Goal: Task Accomplishment & Management: Use online tool/utility

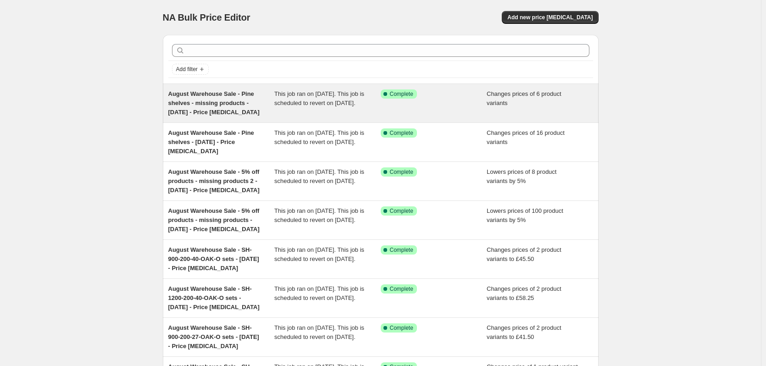
click at [223, 99] on div "August Warehouse Sale - Pine shelves - missing products - [DATE] - Price [MEDIC…" at bounding box center [221, 103] width 106 height 28
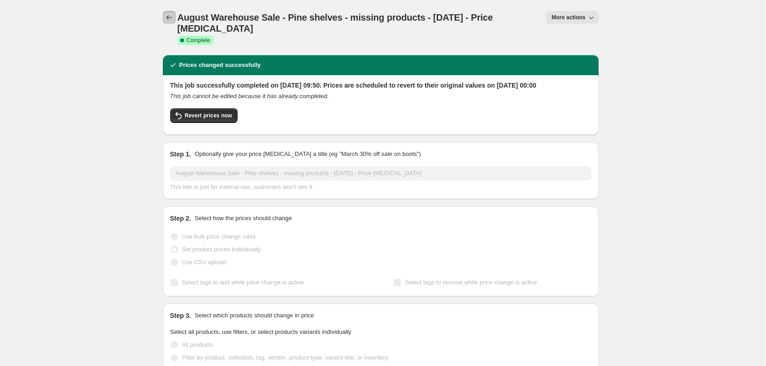
click at [168, 11] on button "Price change jobs" at bounding box center [169, 17] width 13 height 13
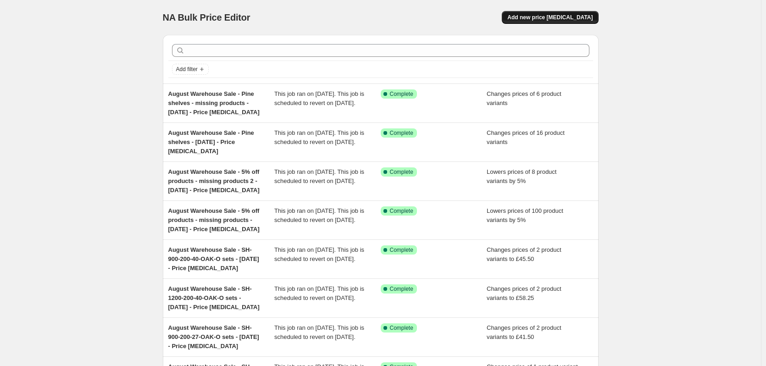
click at [577, 16] on span "Add new price change job" at bounding box center [549, 17] width 85 height 7
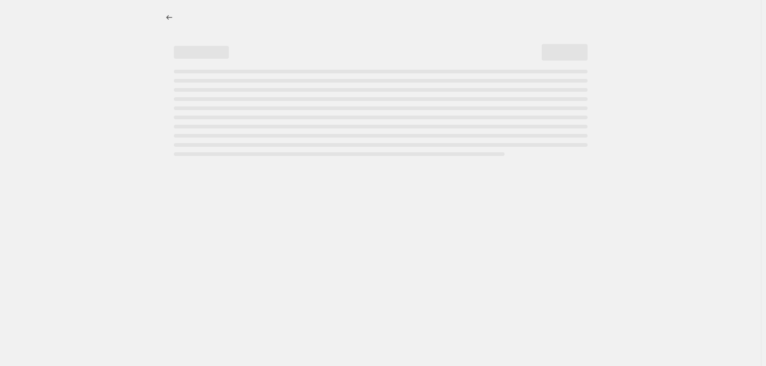
select select "percentage"
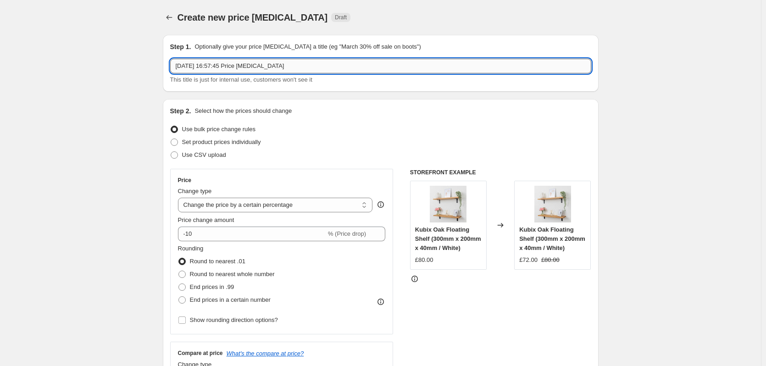
click at [263, 69] on input "14 Aug 2025, 16:57:45 Price change job" at bounding box center [380, 66] width 421 height 15
paste input "August Warehouse Sale - Pine shelves - missing products - 01 08 2025 -"
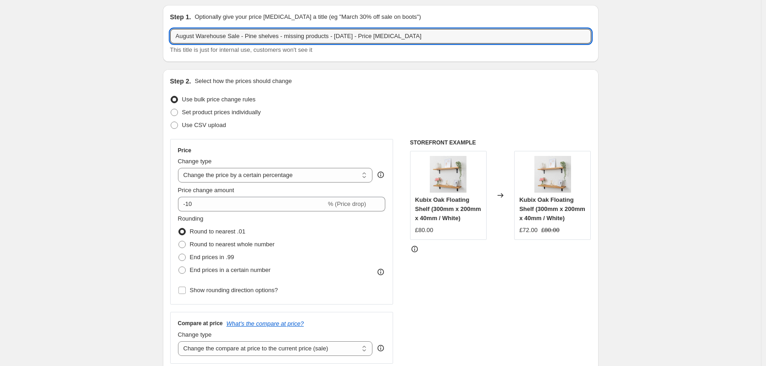
scroll to position [46, 0]
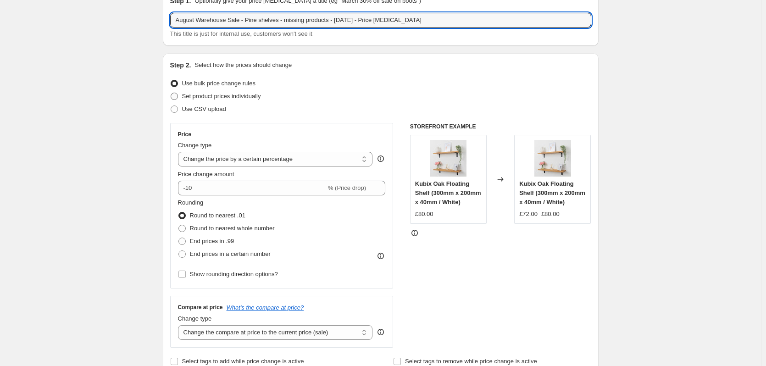
type input "August Warehouse Sale - Pine shelves - missing products - 01 08 2025 - Price ch…"
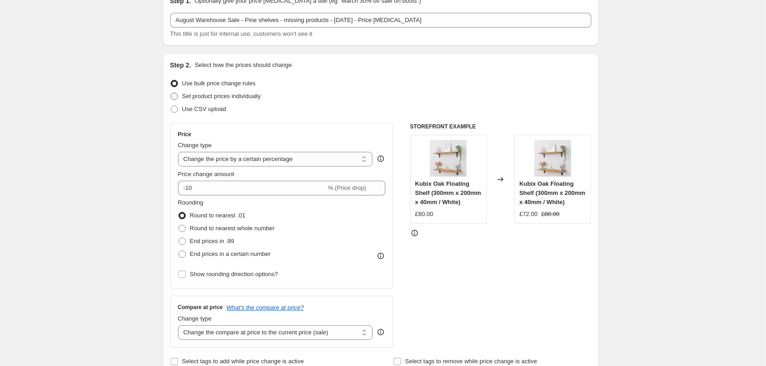
click at [214, 99] on span "Set product prices individually" at bounding box center [221, 96] width 79 height 7
click at [171, 93] on input "Set product prices individually" at bounding box center [171, 93] width 0 height 0
radio input "true"
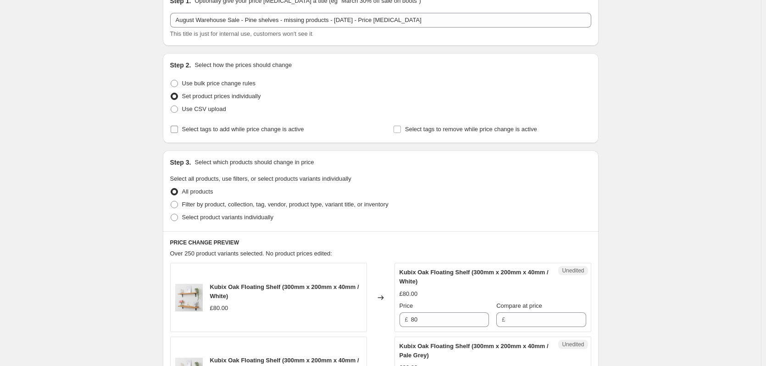
click at [257, 130] on span "Select tags to add while price change is active" at bounding box center [243, 129] width 122 height 7
click at [178, 130] on input "Select tags to add while price change is active" at bounding box center [174, 129] width 7 height 7
checkbox input "true"
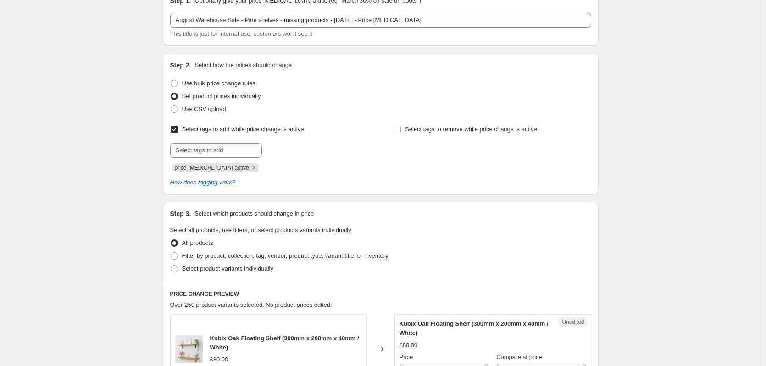
click at [252, 169] on icon "Remove price-change-job-active" at bounding box center [253, 167] width 3 height 3
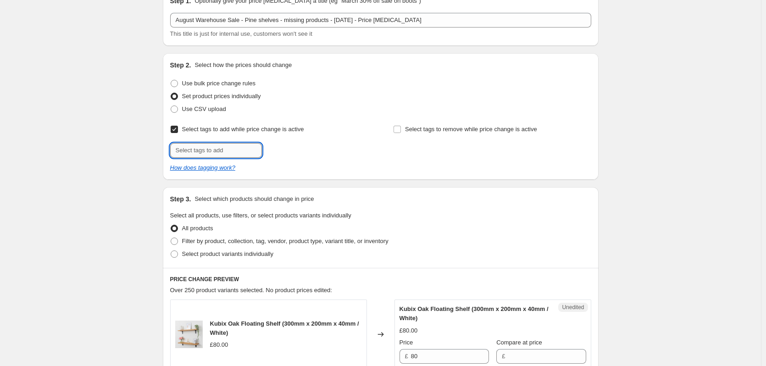
click at [223, 150] on input "text" at bounding box center [216, 150] width 92 height 15
type input "Outlet"
click at [238, 151] on input "Outlet" at bounding box center [216, 150] width 92 height 15
click at [232, 130] on span "Select tags to add while price change is active" at bounding box center [243, 129] width 122 height 7
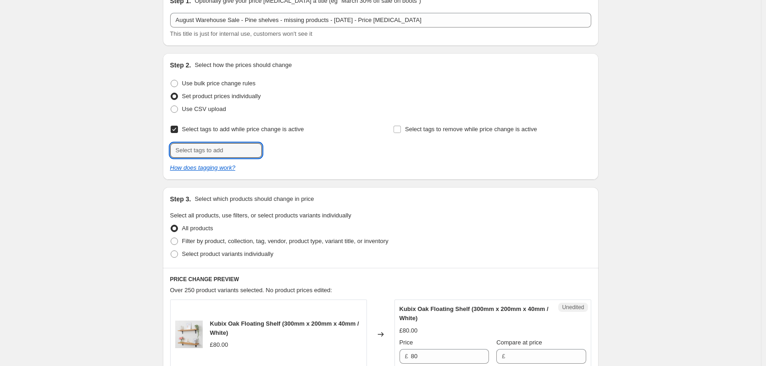
click at [178, 130] on input "Select tags to add while price change is active" at bounding box center [174, 129] width 7 height 7
checkbox input "false"
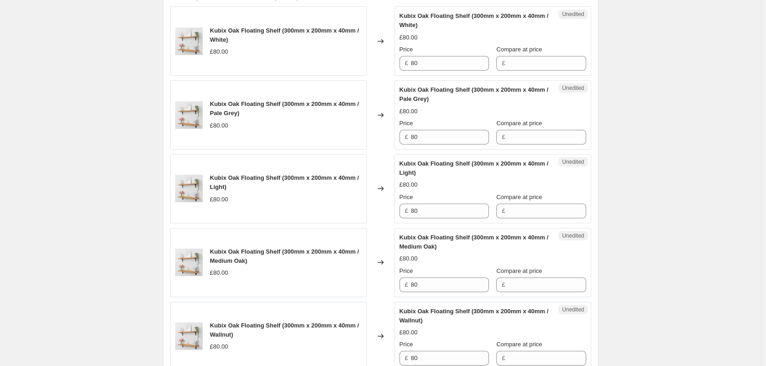
scroll to position [183, 0]
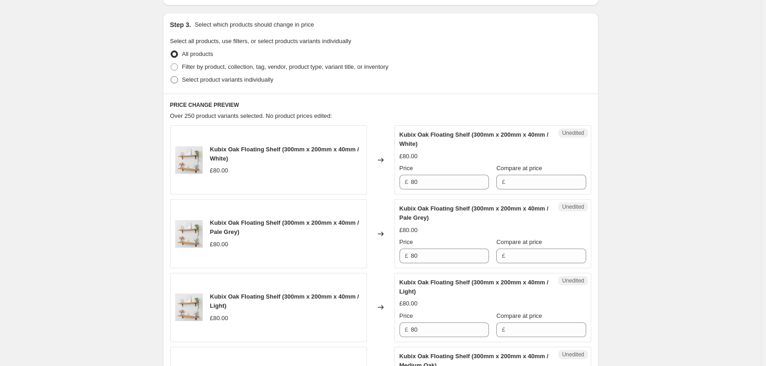
click at [238, 81] on span "Select product variants individually" at bounding box center [227, 79] width 91 height 7
click at [171, 77] on input "Select product variants individually" at bounding box center [171, 76] width 0 height 0
radio input "true"
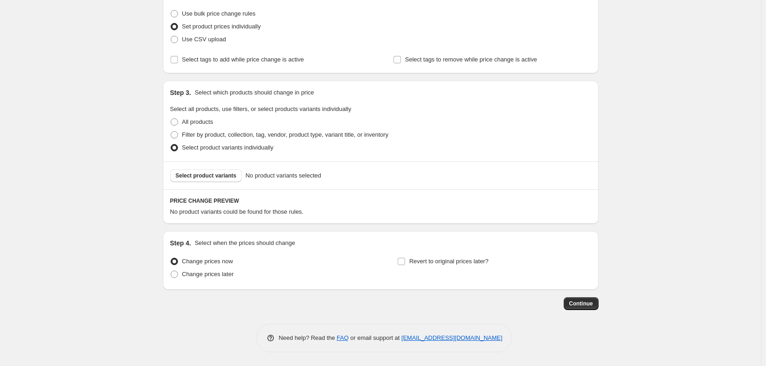
scroll to position [116, 0]
click at [207, 171] on button "Select product variants" at bounding box center [206, 175] width 72 height 13
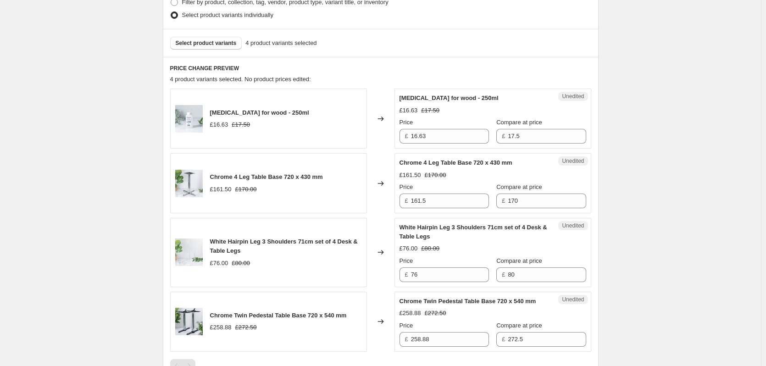
scroll to position [253, 0]
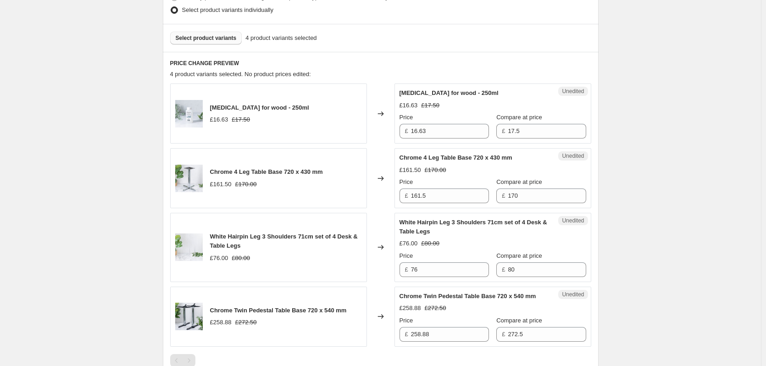
click at [206, 44] on button "Select product variants" at bounding box center [206, 38] width 72 height 13
click at [518, 129] on input "17.5" at bounding box center [547, 131] width 78 height 15
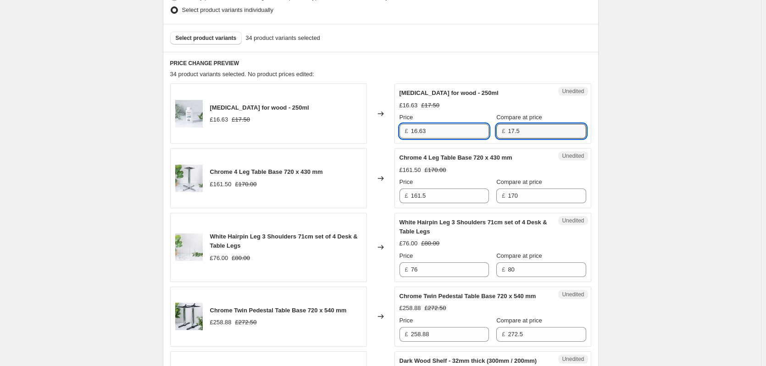
click at [441, 128] on input "16.63" at bounding box center [450, 131] width 78 height 15
type input "8.37"
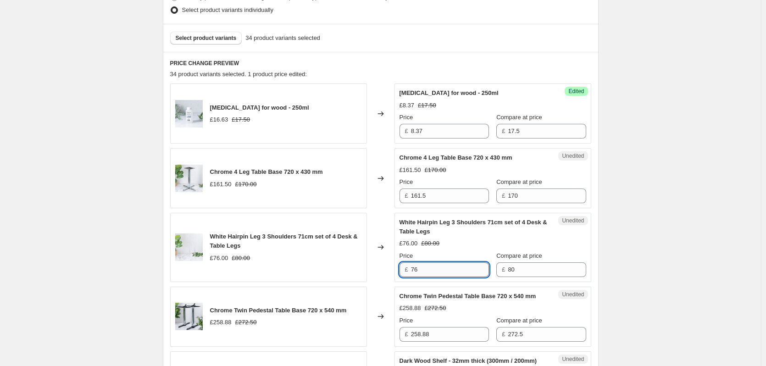
click at [433, 273] on input "76" at bounding box center [450, 269] width 78 height 15
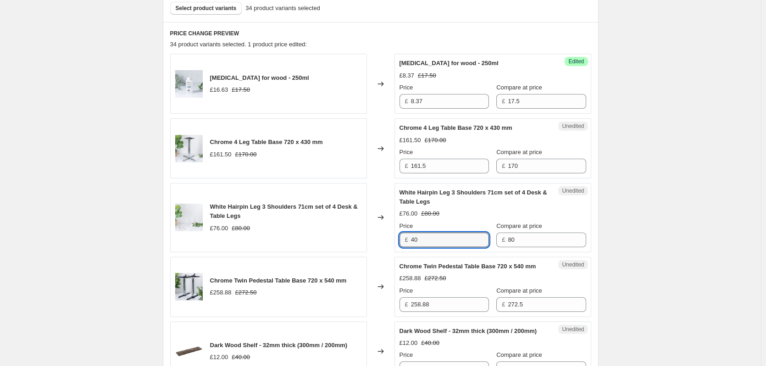
scroll to position [299, 0]
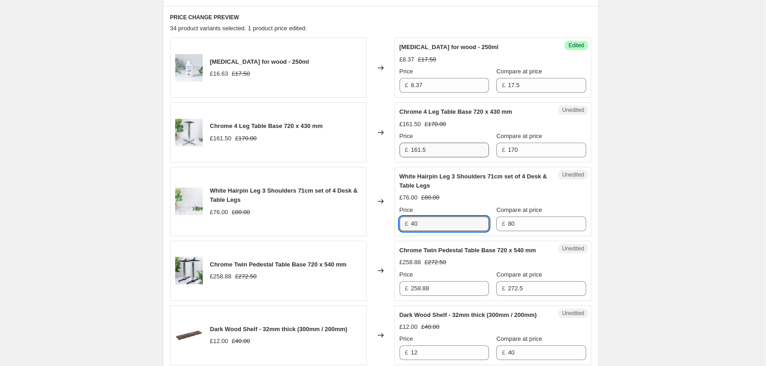
type input "40"
click at [448, 148] on input "161.5" at bounding box center [450, 150] width 78 height 15
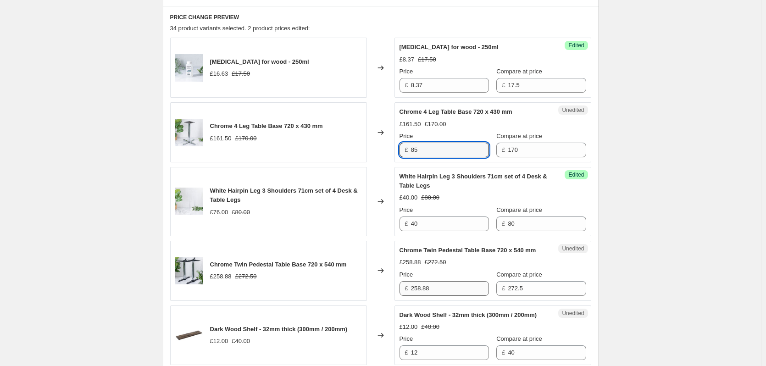
type input "85"
click at [433, 296] on input "258.88" at bounding box center [450, 288] width 78 height 15
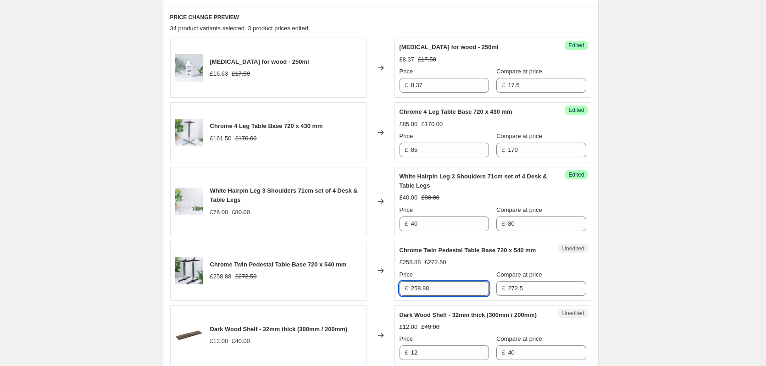
click at [433, 296] on input "258.88" at bounding box center [450, 288] width 78 height 15
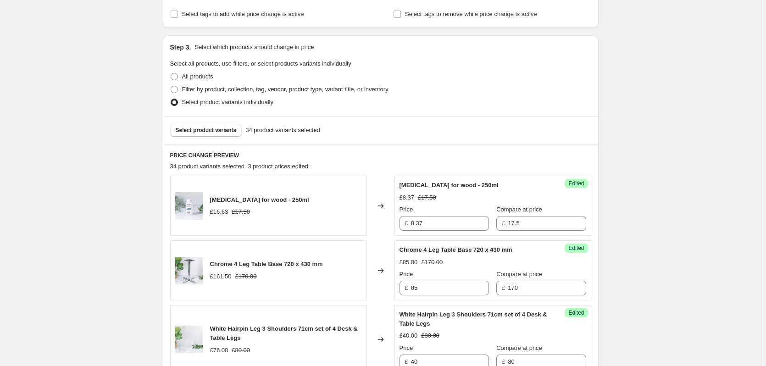
scroll to position [116, 0]
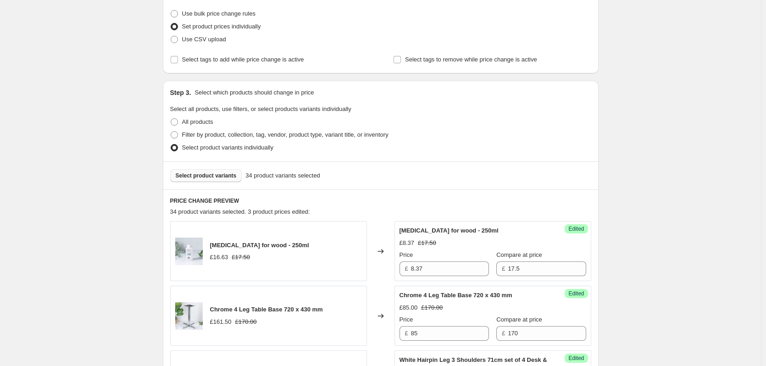
type input "135"
click at [220, 176] on span "Select product variants" at bounding box center [206, 175] width 61 height 7
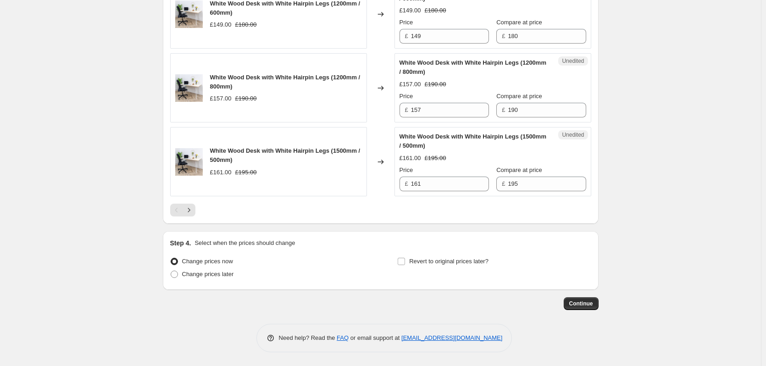
scroll to position [1592, 0]
click at [193, 212] on icon "Next" at bounding box center [188, 209] width 9 height 9
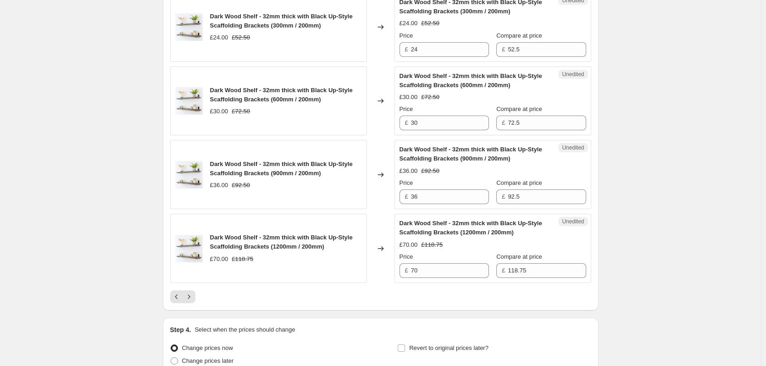
scroll to position [1610, 0]
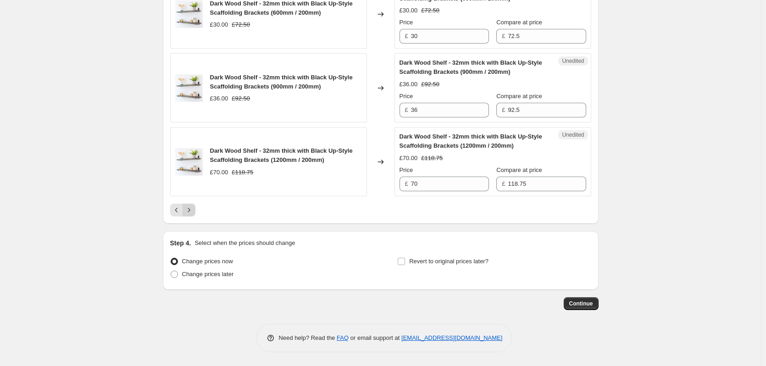
click at [191, 215] on button "Next" at bounding box center [188, 210] width 13 height 13
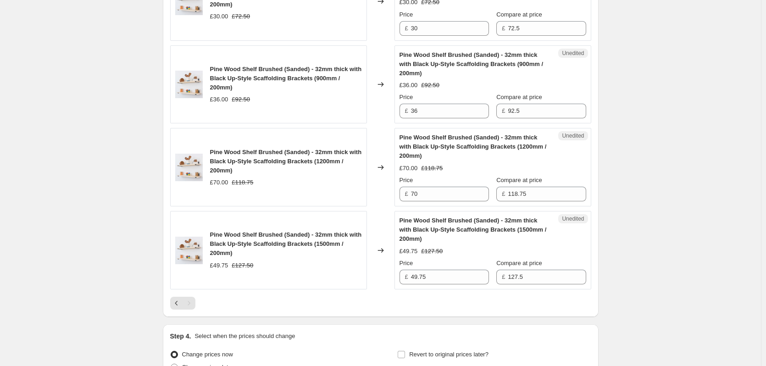
scroll to position [993, 0]
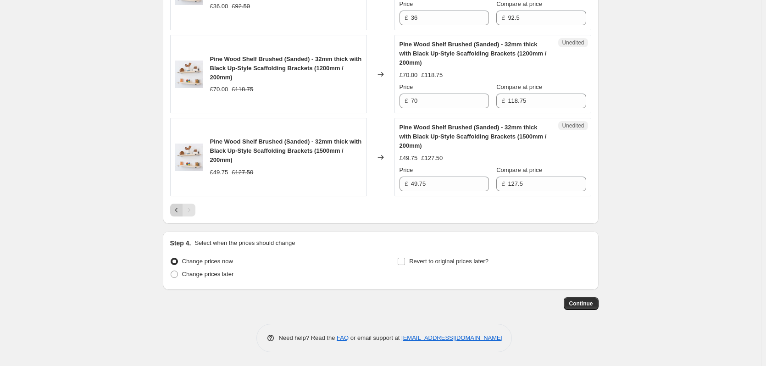
click at [177, 209] on icon "Previous" at bounding box center [176, 210] width 3 height 5
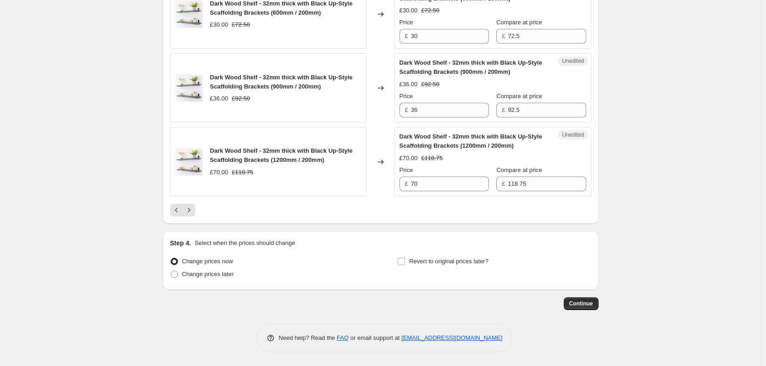
scroll to position [1610, 0]
click at [192, 208] on icon "Next" at bounding box center [188, 209] width 9 height 9
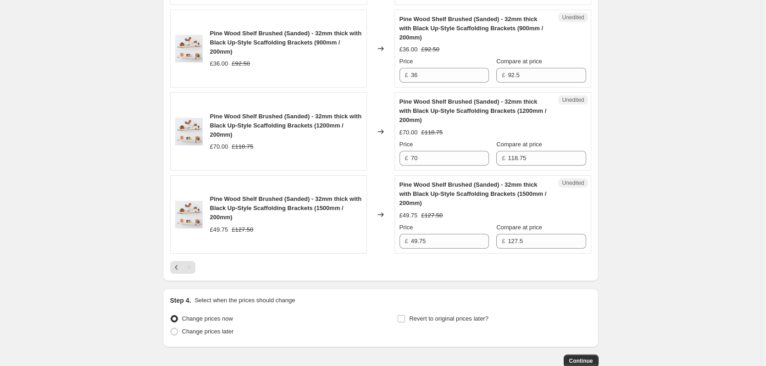
scroll to position [947, 0]
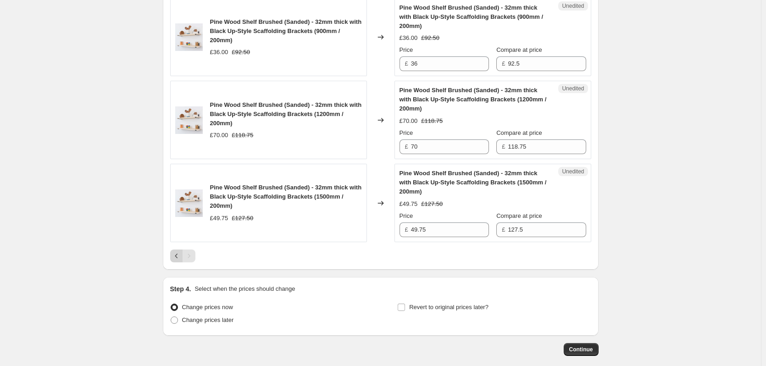
click at [179, 256] on icon "Previous" at bounding box center [176, 255] width 9 height 9
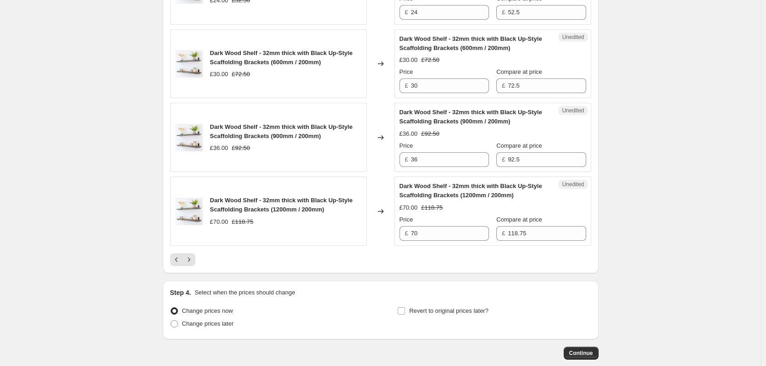
scroll to position [1610, 0]
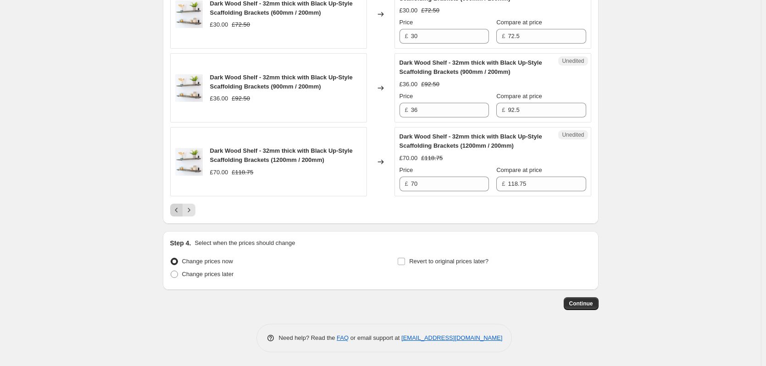
click at [178, 210] on icon "Previous" at bounding box center [176, 209] width 9 height 9
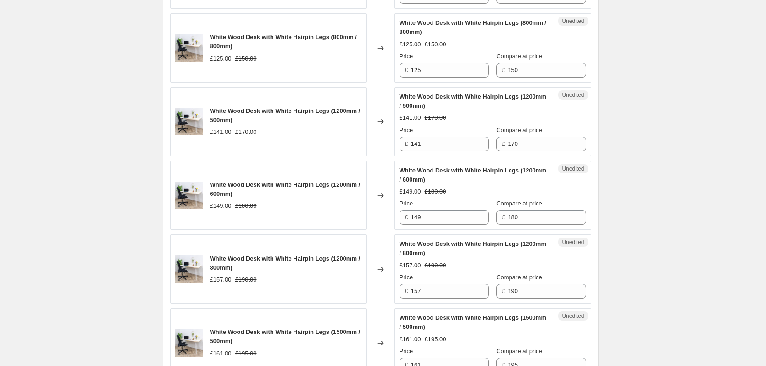
scroll to position [1317, 0]
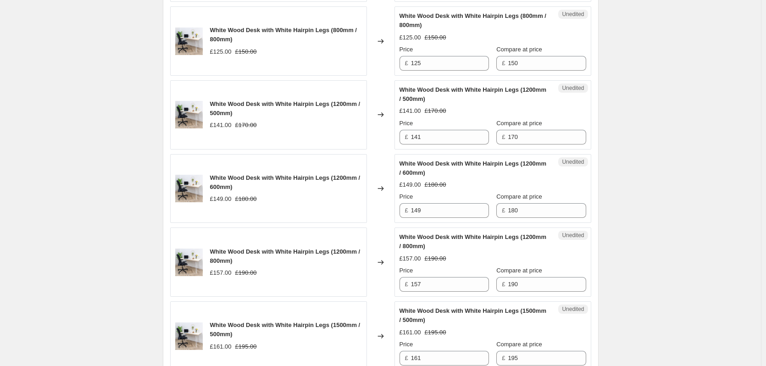
click at [446, 71] on input "125" at bounding box center [450, 63] width 78 height 15
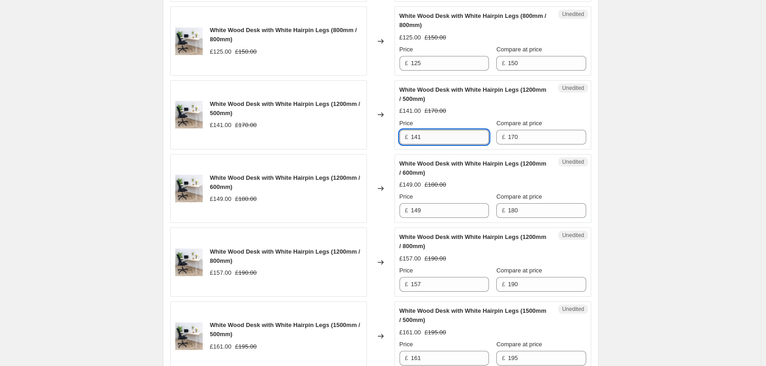
click at [442, 144] on input "141" at bounding box center [450, 137] width 78 height 15
click at [442, 218] on input "149" at bounding box center [450, 210] width 78 height 15
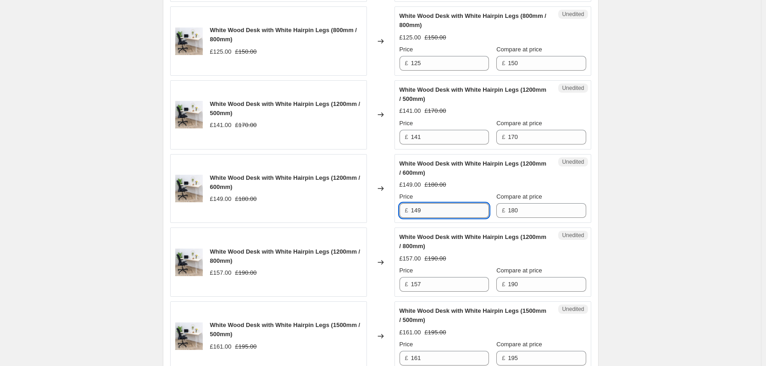
click at [442, 218] on input "149" at bounding box center [450, 210] width 78 height 15
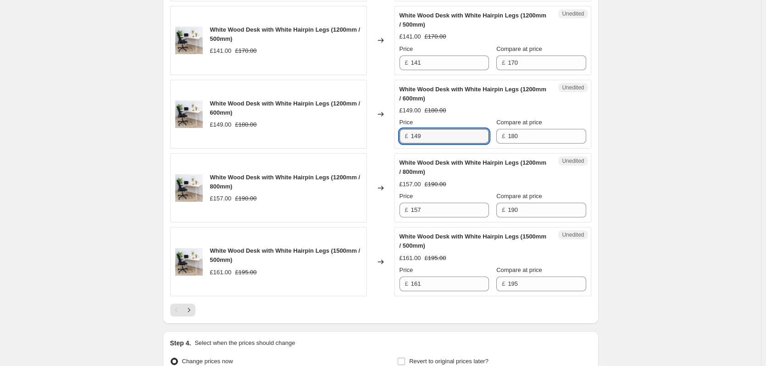
scroll to position [1409, 0]
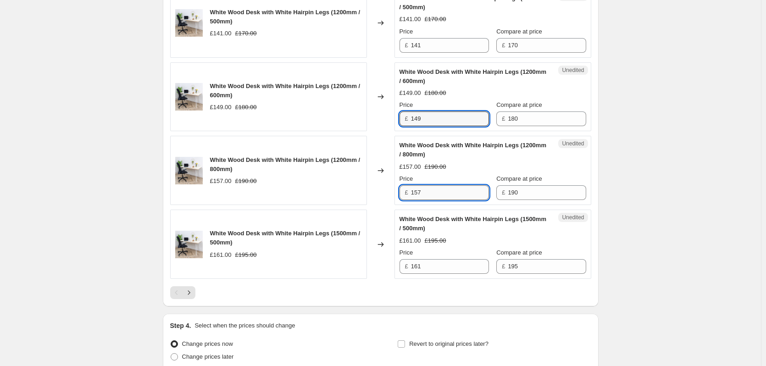
click at [448, 200] on input "157" at bounding box center [450, 192] width 78 height 15
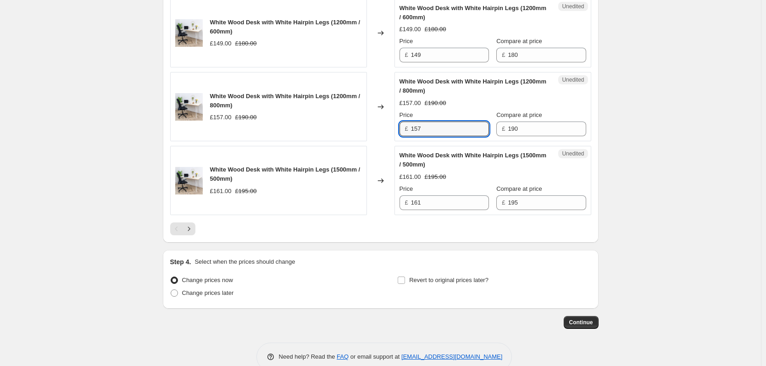
scroll to position [1546, 0]
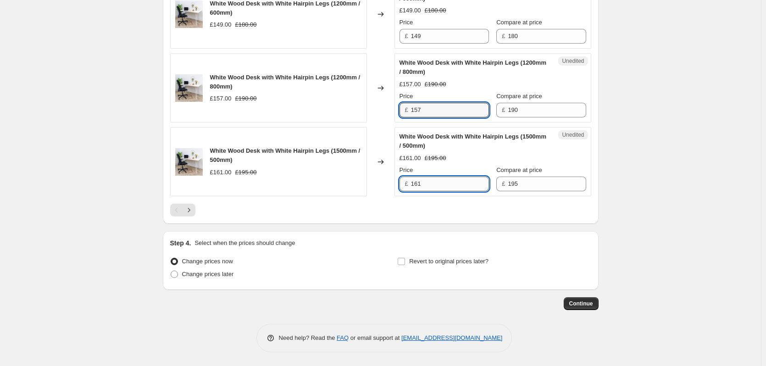
click at [426, 191] on input "161" at bounding box center [450, 184] width 78 height 15
click at [193, 215] on icon "Next" at bounding box center [188, 209] width 9 height 9
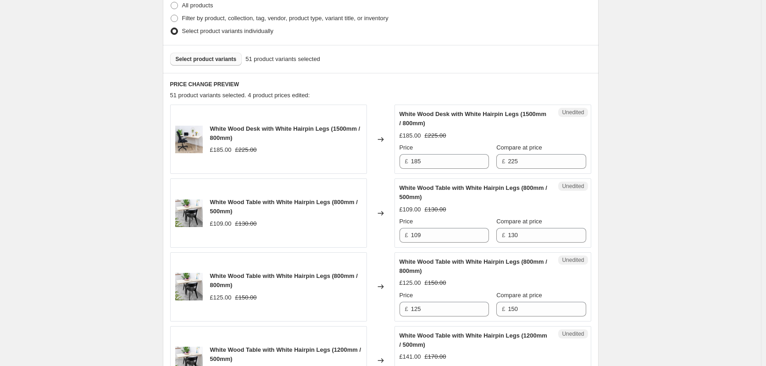
scroll to position [216, 0]
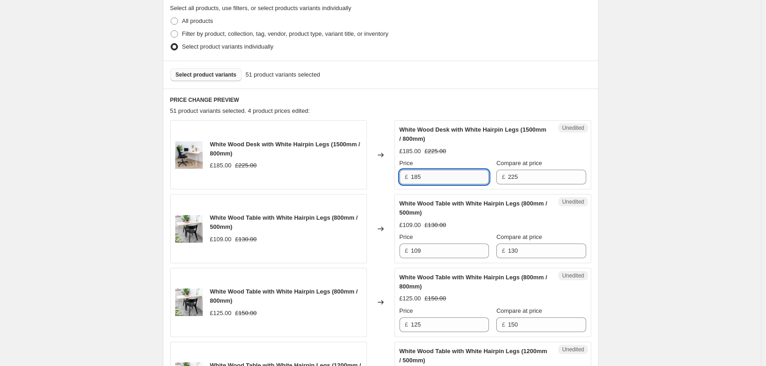
click at [438, 178] on input "185" at bounding box center [450, 177] width 78 height 15
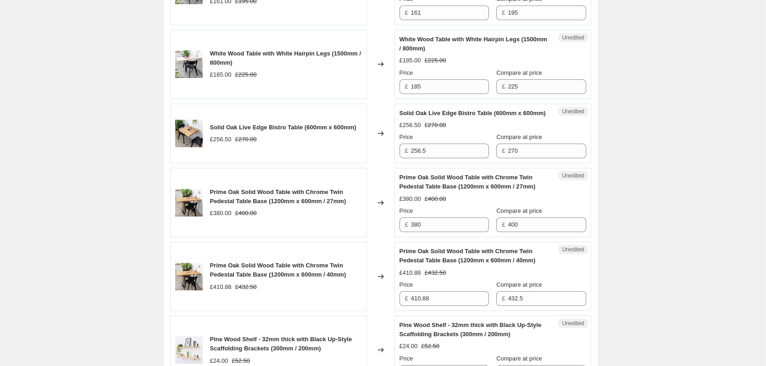
scroll to position [812, 0]
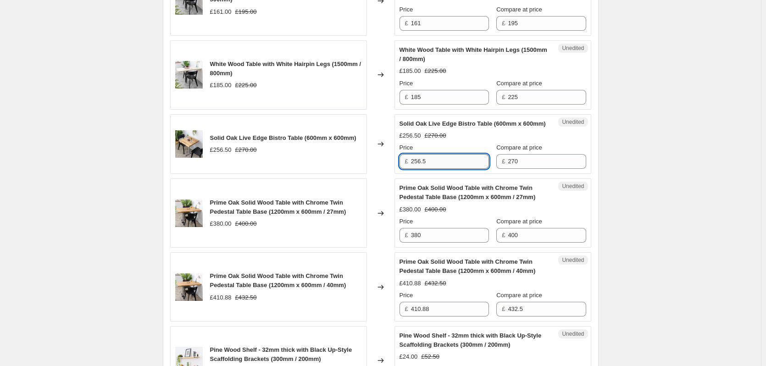
click at [441, 169] on input "256.5" at bounding box center [450, 161] width 78 height 15
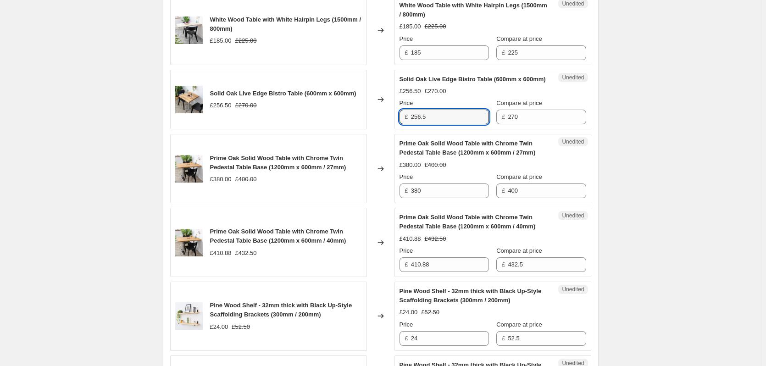
scroll to position [858, 0]
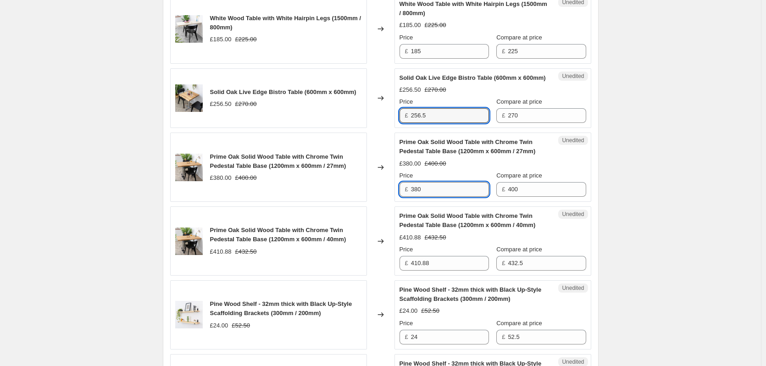
click at [449, 197] on input "380" at bounding box center [450, 189] width 78 height 15
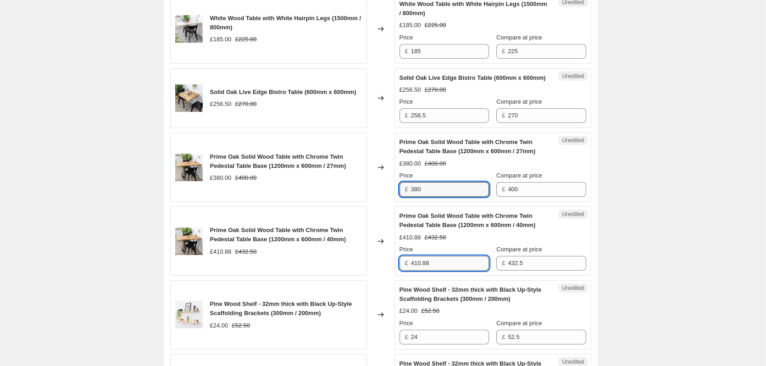
click at [438, 271] on input "410.88" at bounding box center [450, 263] width 78 height 15
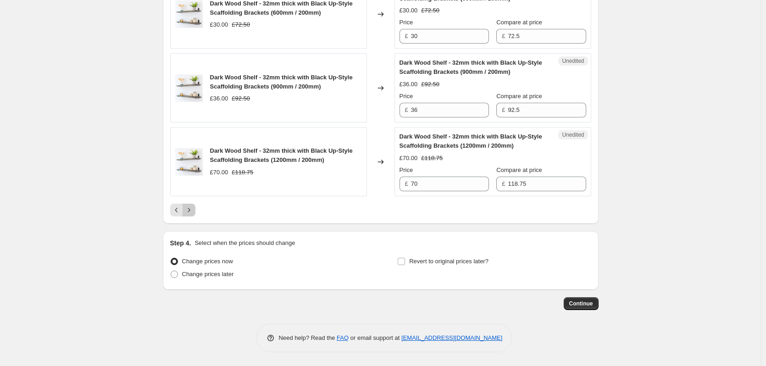
click at [193, 207] on icon "Next" at bounding box center [188, 209] width 9 height 9
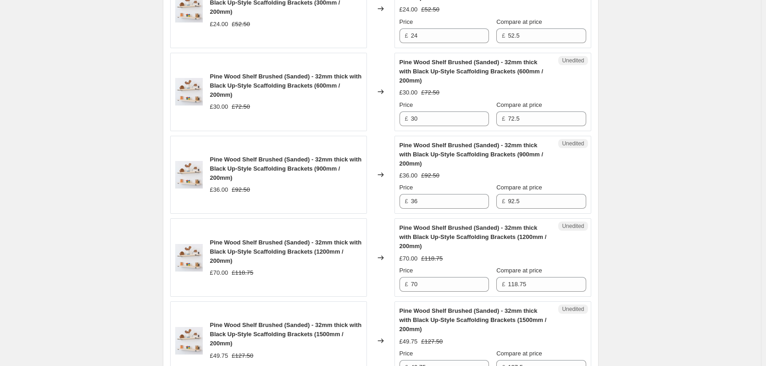
scroll to position [947, 0]
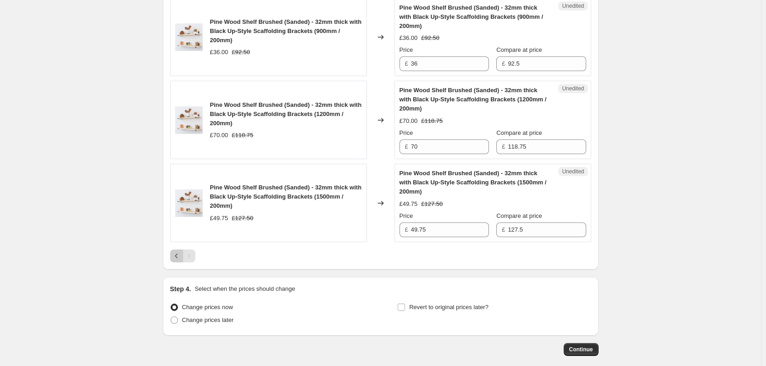
click at [178, 253] on icon "Previous" at bounding box center [176, 255] width 9 height 9
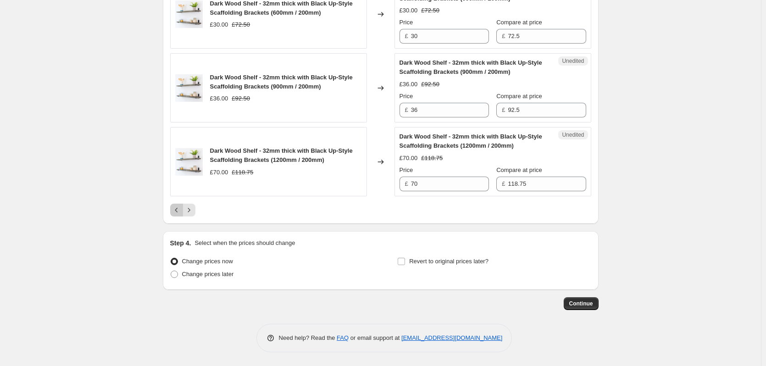
click at [181, 211] on icon "Previous" at bounding box center [176, 209] width 9 height 9
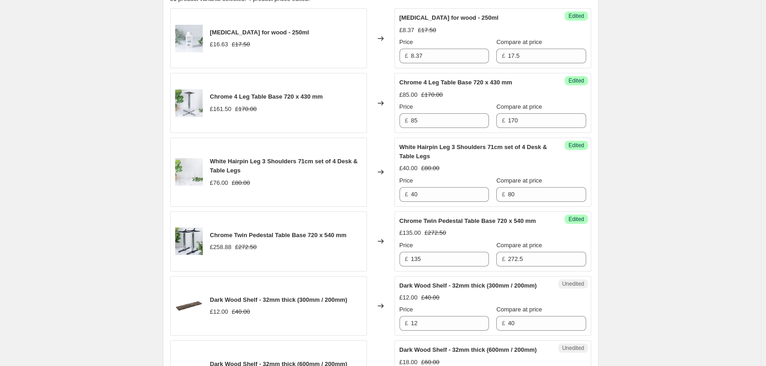
scroll to position [308, 0]
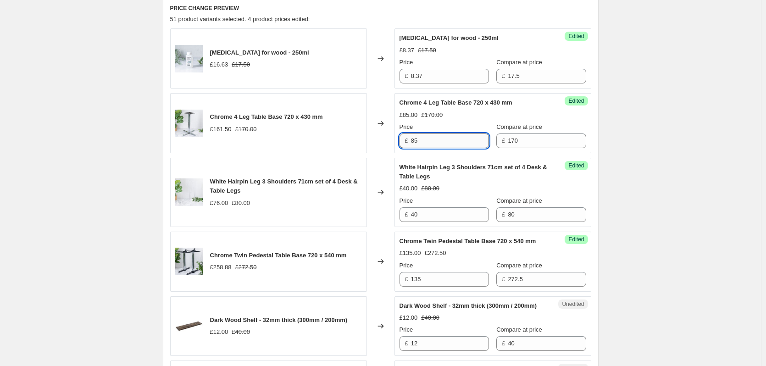
click at [454, 137] on input "85" at bounding box center [450, 140] width 78 height 15
type input "14 Aug 2025, 16:57:45 Price change job"
click at [437, 223] on div "Success Edited White Hairpin Leg 3 Shoulders 71cm set of 4 Desk & Table Legs £4…" at bounding box center [492, 192] width 197 height 69
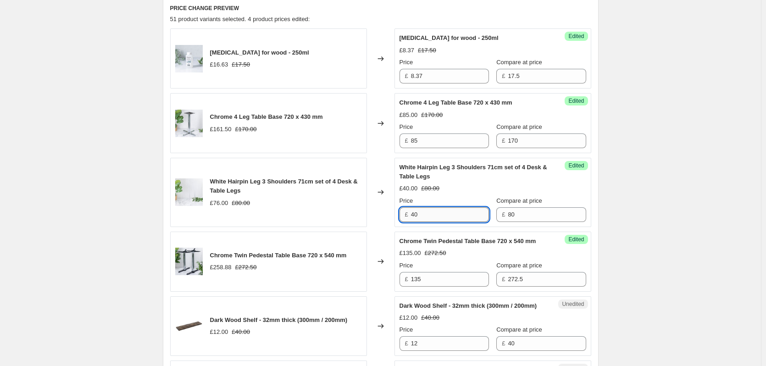
click at [437, 214] on input "40" at bounding box center [450, 214] width 78 height 15
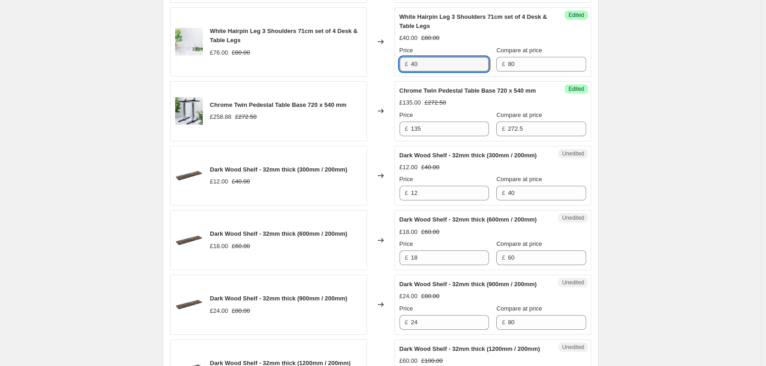
scroll to position [504, 0]
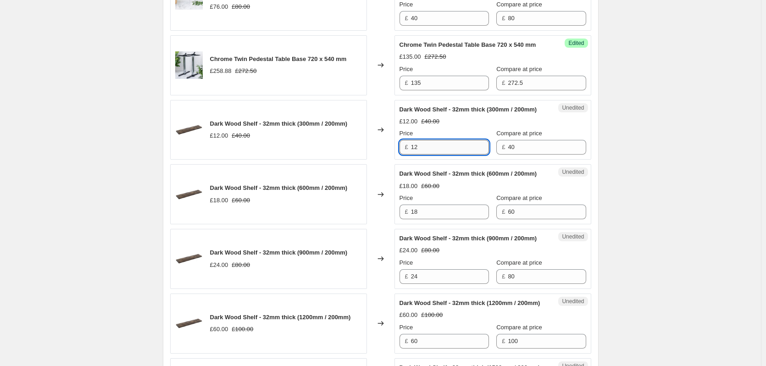
click at [434, 155] on input "12" at bounding box center [450, 147] width 78 height 15
type input "4"
click at [433, 219] on input "18" at bounding box center [450, 211] width 78 height 15
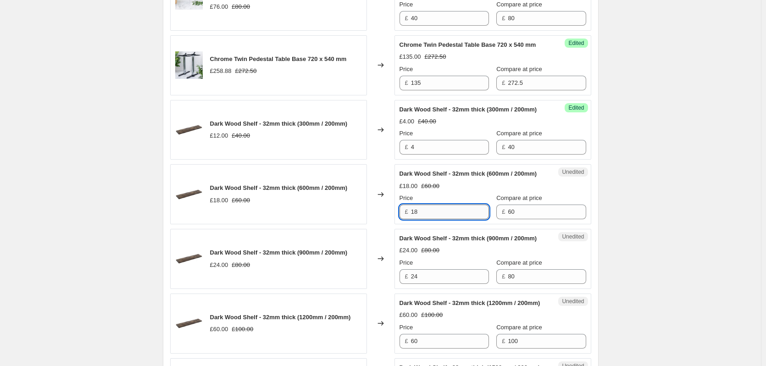
click at [433, 219] on input "18" at bounding box center [450, 211] width 78 height 15
type input "6"
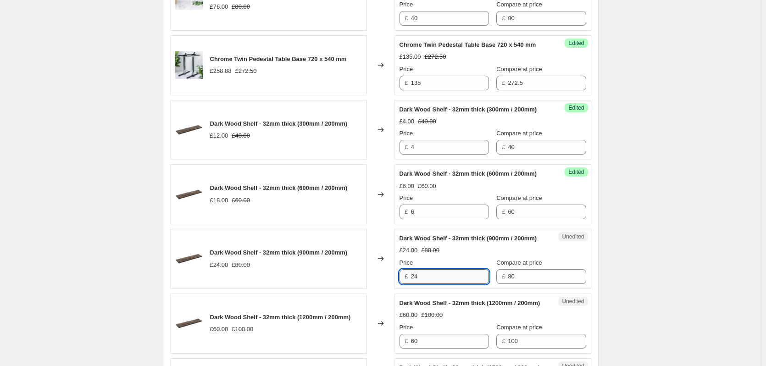
click at [433, 284] on input "24" at bounding box center [450, 276] width 78 height 15
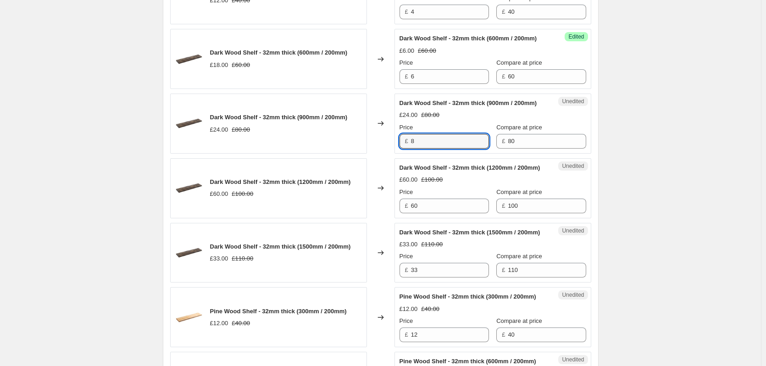
scroll to position [642, 0]
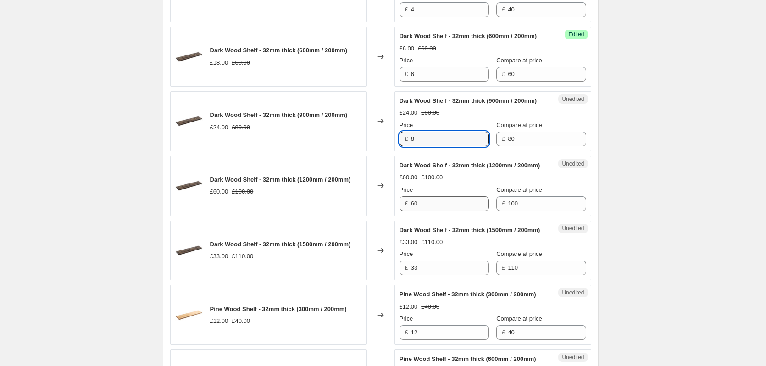
type input "8"
click at [432, 211] on input "60" at bounding box center [450, 203] width 78 height 15
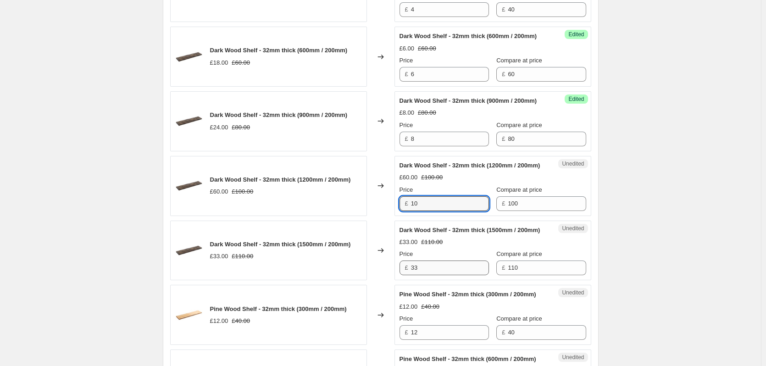
type input "10"
click at [442, 275] on input "33" at bounding box center [450, 267] width 78 height 15
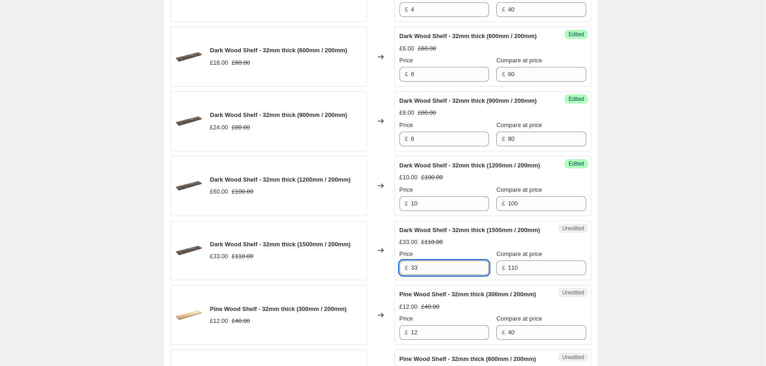
click at [442, 275] on input "33" at bounding box center [450, 267] width 78 height 15
type input "11"
click at [643, 283] on div "Create new price change job. This page is ready Create new price change job Dra…" at bounding box center [380, 286] width 761 height 1857
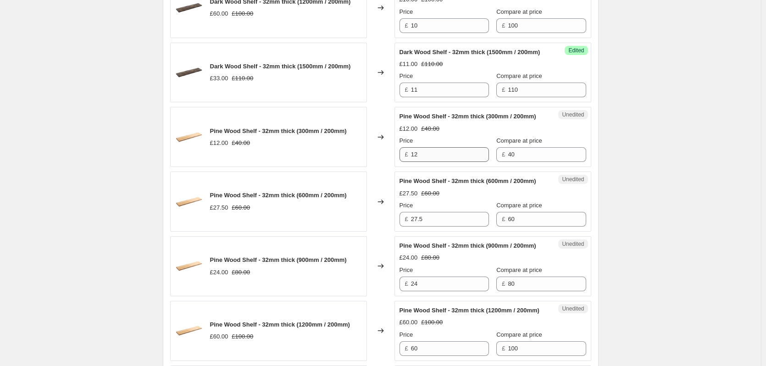
scroll to position [825, 0]
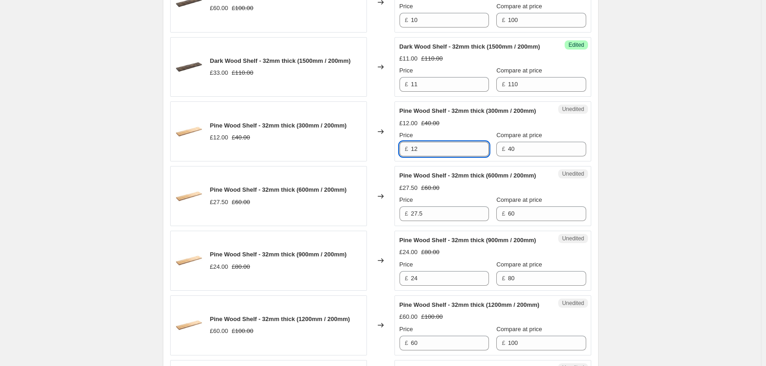
click at [435, 156] on input "12" at bounding box center [450, 149] width 78 height 15
type input "4"
click at [448, 221] on input "27.5" at bounding box center [450, 213] width 78 height 15
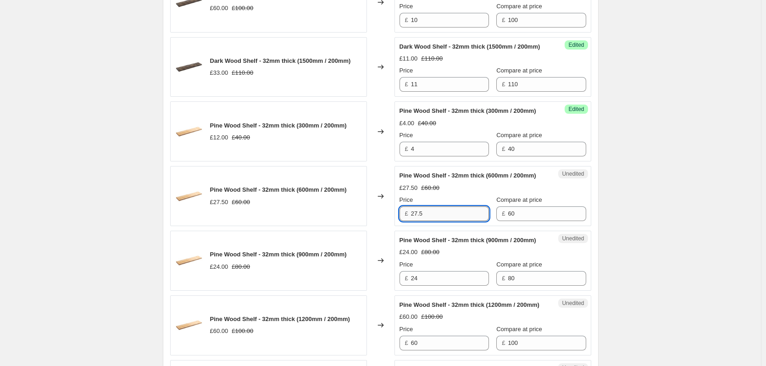
click at [448, 221] on input "27.5" at bounding box center [450, 213] width 78 height 15
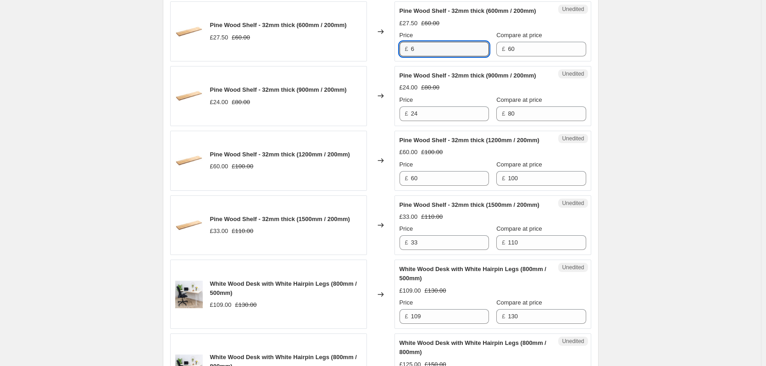
scroll to position [1009, 0]
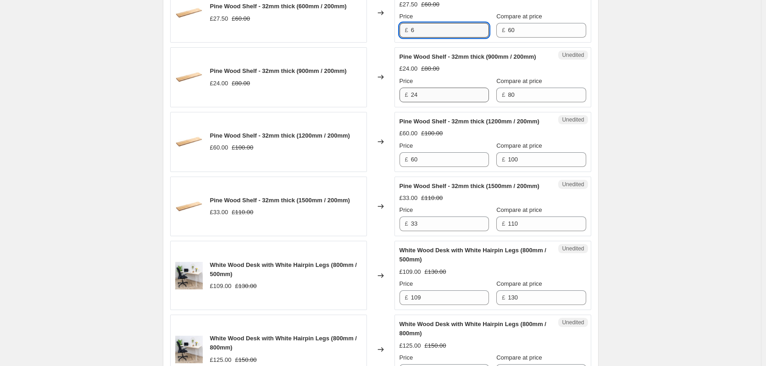
type input "6"
click at [437, 102] on input "24" at bounding box center [450, 95] width 78 height 15
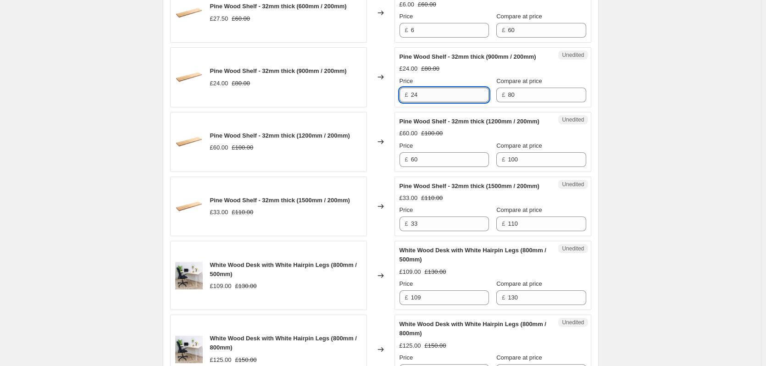
click at [437, 102] on input "24" at bounding box center [450, 95] width 78 height 15
type input "8"
click at [439, 167] on input "60" at bounding box center [450, 159] width 78 height 15
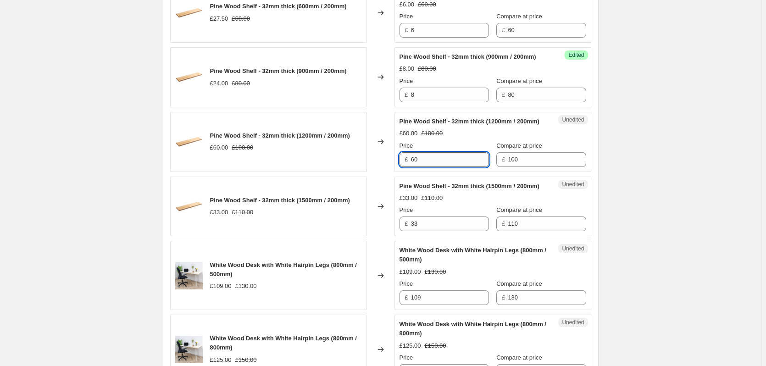
click at [439, 167] on input "60" at bounding box center [450, 159] width 78 height 15
type input "10"
click at [439, 231] on input "33" at bounding box center [450, 223] width 78 height 15
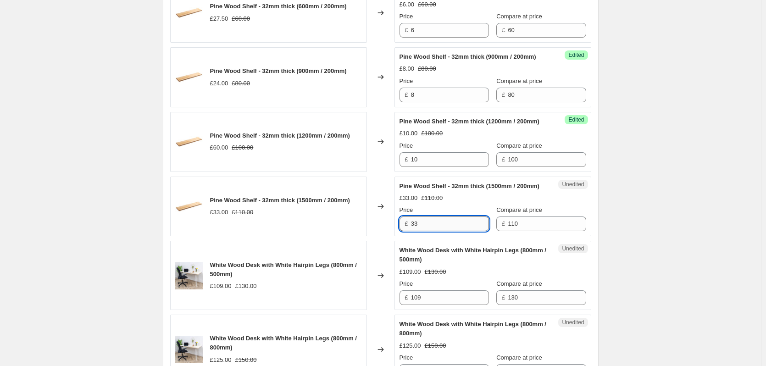
click at [439, 231] on input "33" at bounding box center [450, 223] width 78 height 15
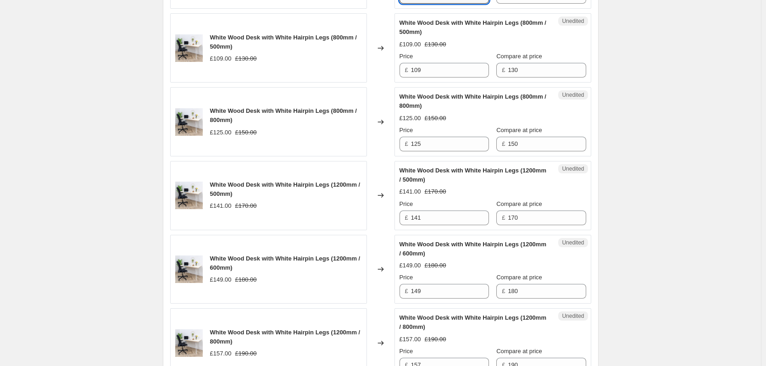
scroll to position [1238, 0]
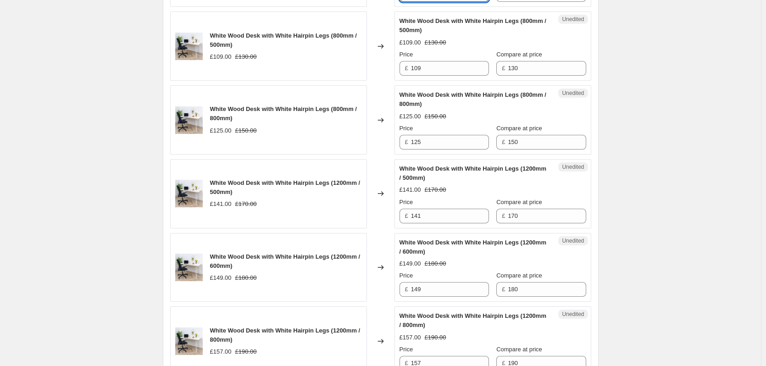
type input "11"
click at [436, 76] on input "109" at bounding box center [450, 68] width 78 height 15
type input "73"
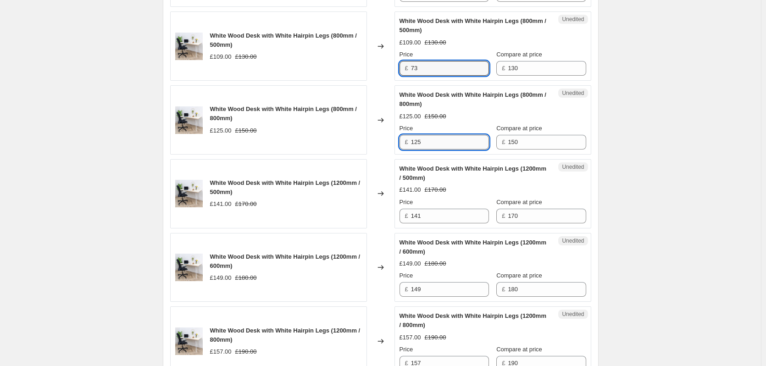
click at [442, 149] on input "125" at bounding box center [450, 142] width 78 height 15
type input "89"
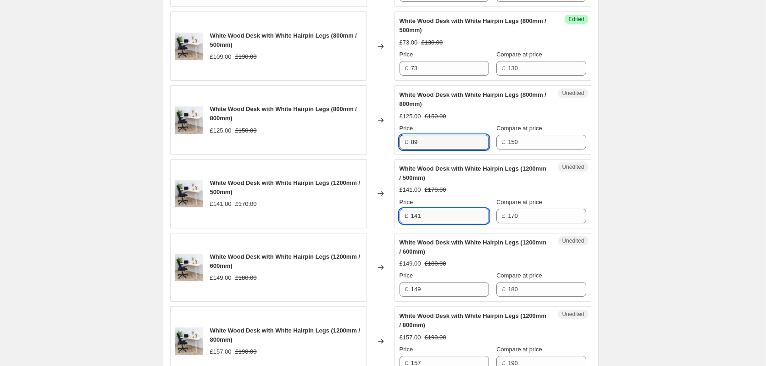
click at [453, 223] on input "141" at bounding box center [450, 216] width 78 height 15
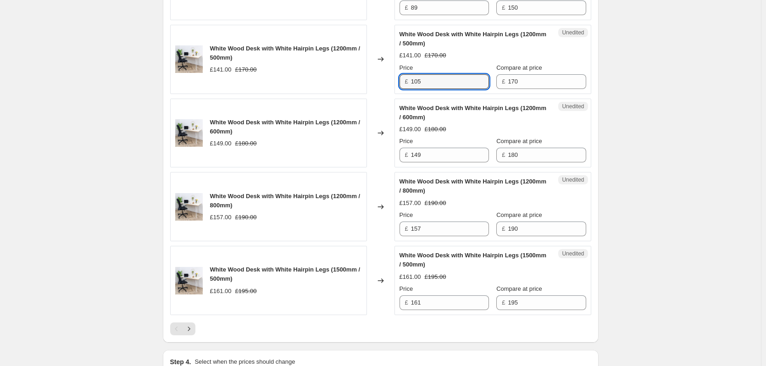
scroll to position [1375, 0]
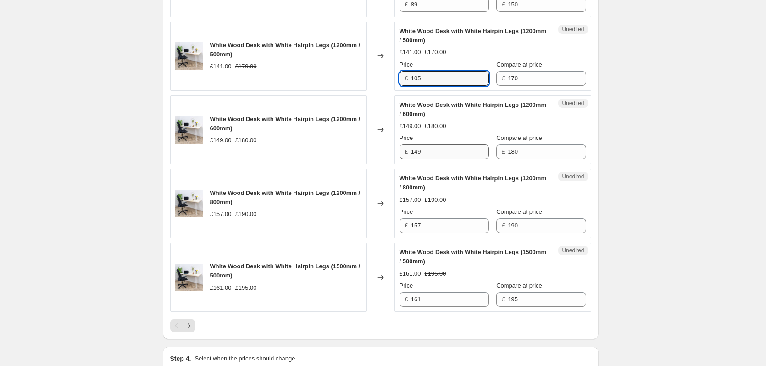
type input "105"
click at [440, 159] on input "149" at bounding box center [450, 151] width 78 height 15
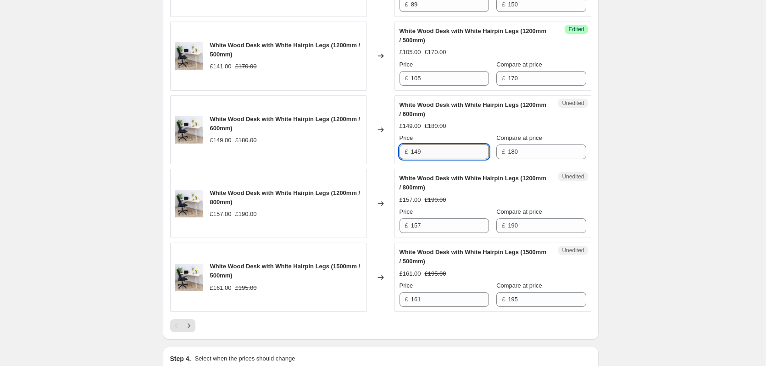
click at [440, 159] on input "149" at bounding box center [450, 151] width 78 height 15
type input "113"
click at [447, 233] on input "157" at bounding box center [450, 225] width 78 height 15
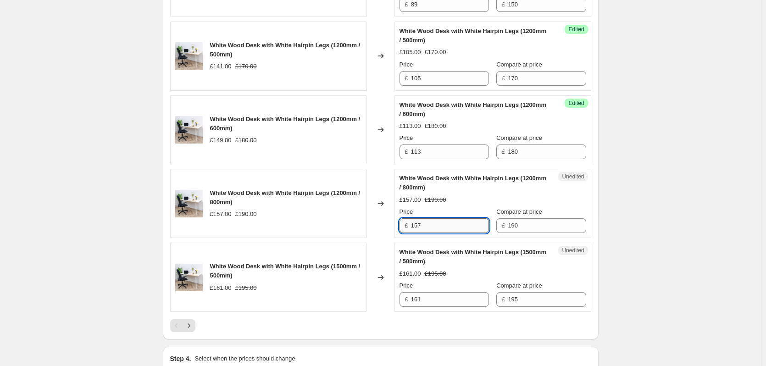
click at [447, 233] on input "157" at bounding box center [450, 225] width 78 height 15
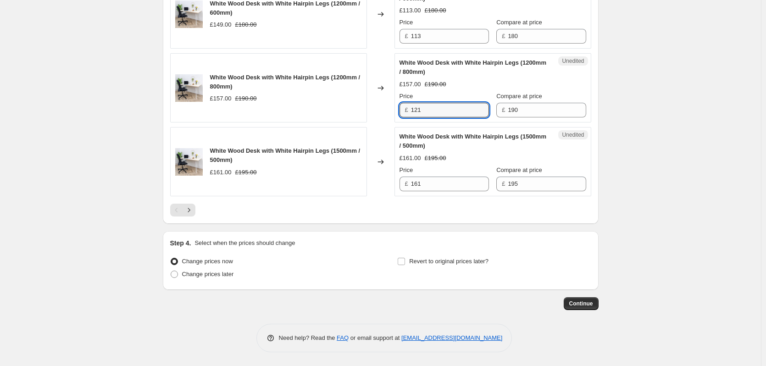
scroll to position [1513, 0]
type input "121"
click at [443, 191] on input "161" at bounding box center [450, 184] width 78 height 15
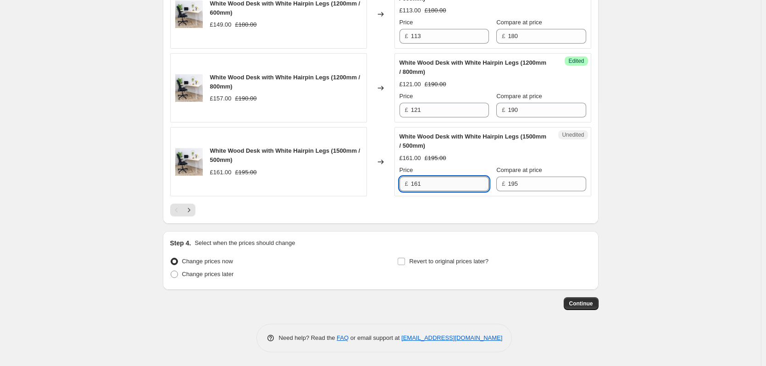
click at [443, 191] on input "161" at bounding box center [450, 184] width 78 height 15
type input "125"
click at [193, 215] on icon "Next" at bounding box center [188, 209] width 9 height 9
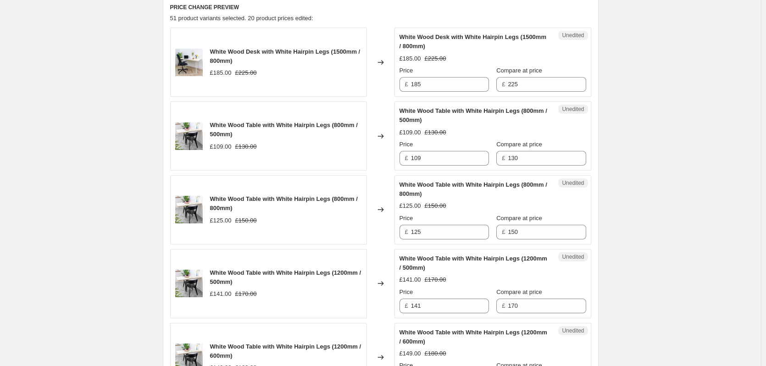
scroll to position [235, 0]
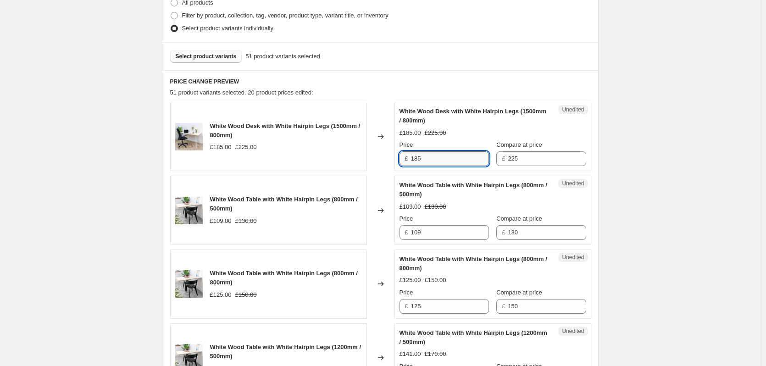
click at [448, 158] on input "185" at bounding box center [450, 158] width 78 height 15
type input "149"
click at [446, 234] on input "109" at bounding box center [450, 232] width 78 height 15
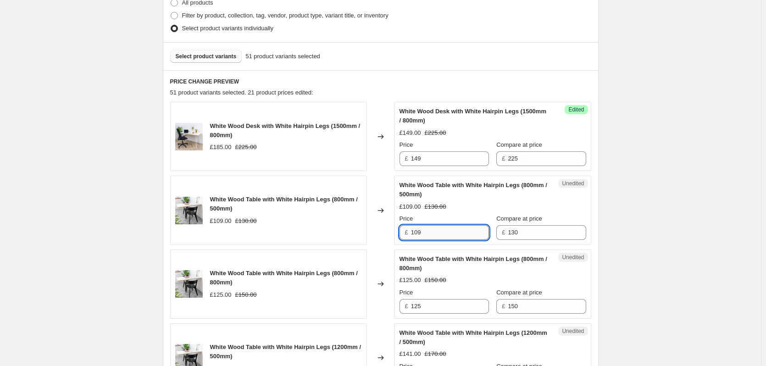
click at [446, 234] on input "109" at bounding box center [450, 232] width 78 height 15
click at [446, 234] on input "3" at bounding box center [450, 232] width 78 height 15
type input "73"
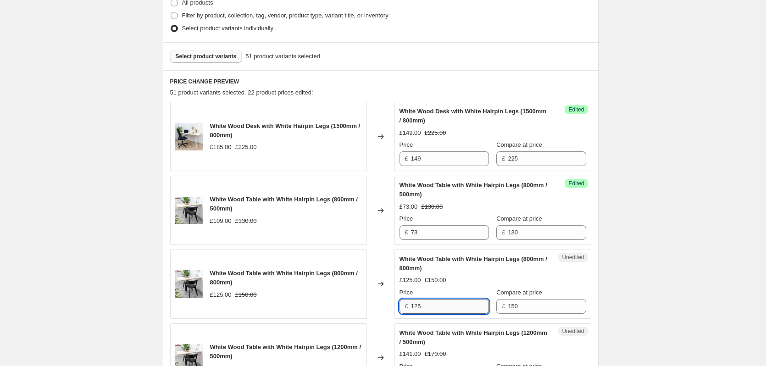
click at [431, 307] on input "125" at bounding box center [450, 306] width 78 height 15
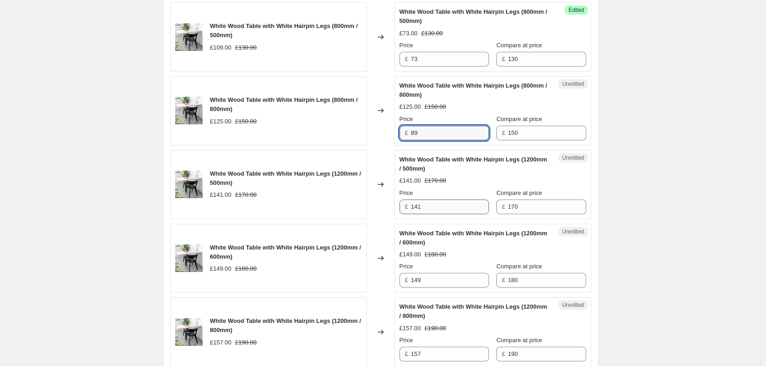
scroll to position [418, 0]
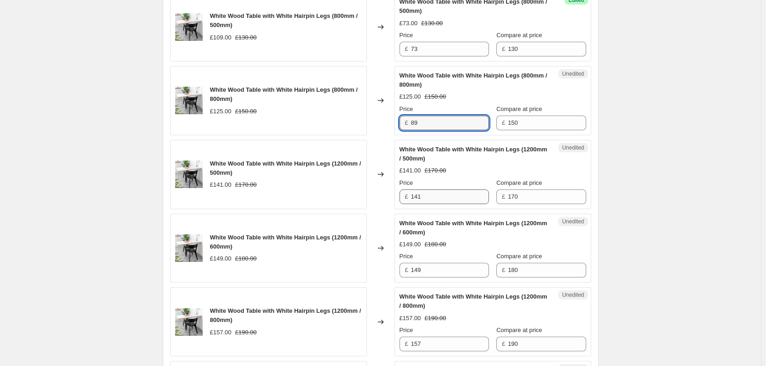
type input "89"
click at [434, 196] on input "141" at bounding box center [450, 196] width 78 height 15
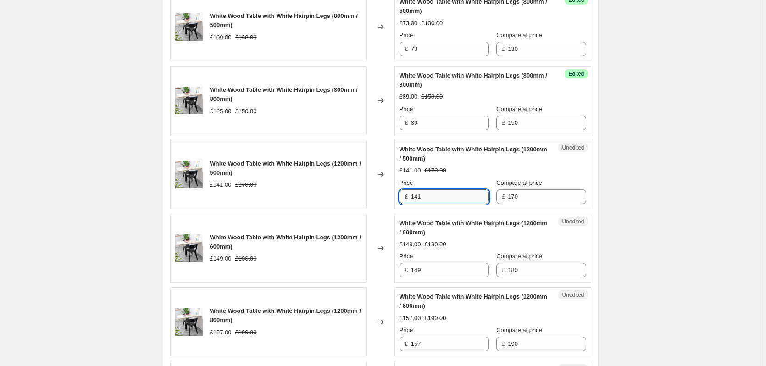
click at [434, 196] on input "141" at bounding box center [450, 196] width 78 height 15
click at [434, 196] on input "108" at bounding box center [450, 196] width 78 height 15
click at [434, 196] on input "1058" at bounding box center [450, 196] width 78 height 15
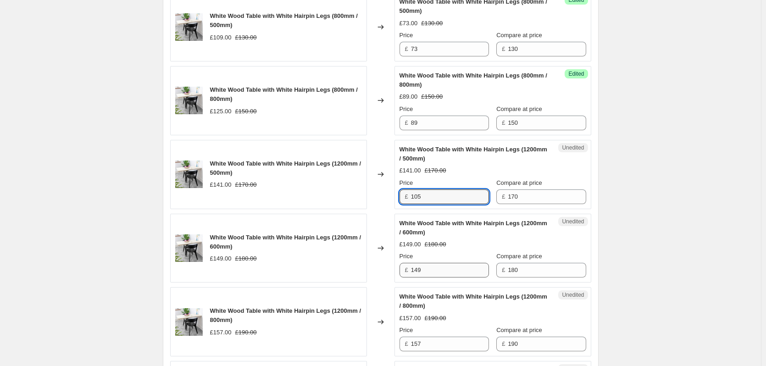
type input "105"
click at [430, 265] on input "149" at bounding box center [450, 270] width 78 height 15
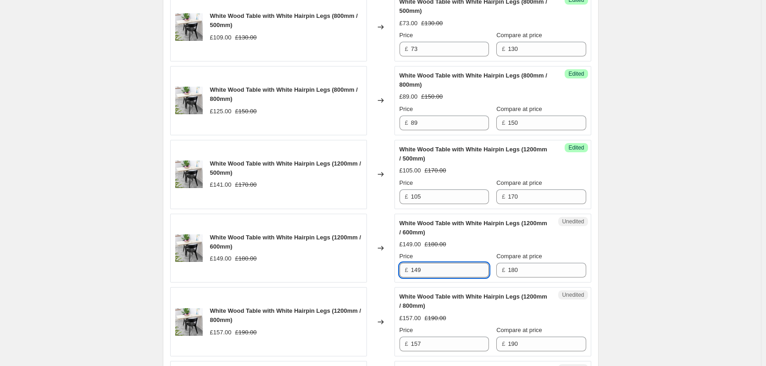
click at [430, 265] on input "149" at bounding box center [450, 270] width 78 height 15
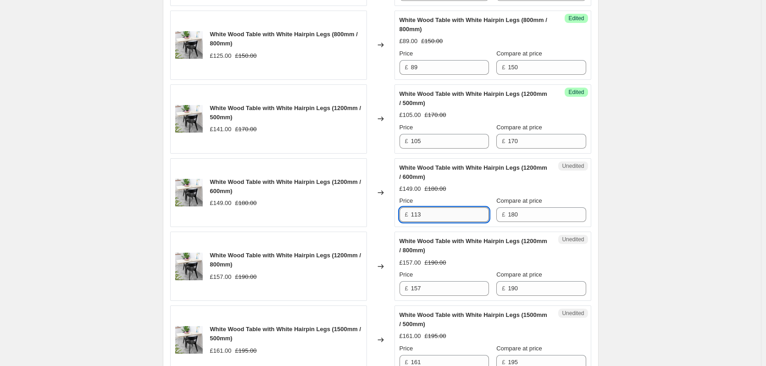
scroll to position [510, 0]
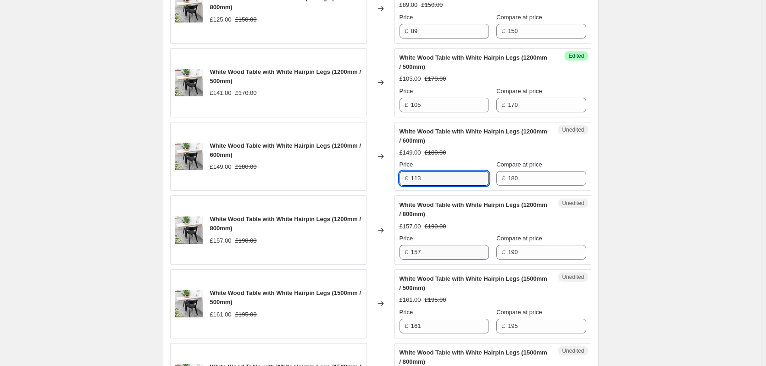
type input "113"
click at [430, 252] on input "157" at bounding box center [450, 252] width 78 height 15
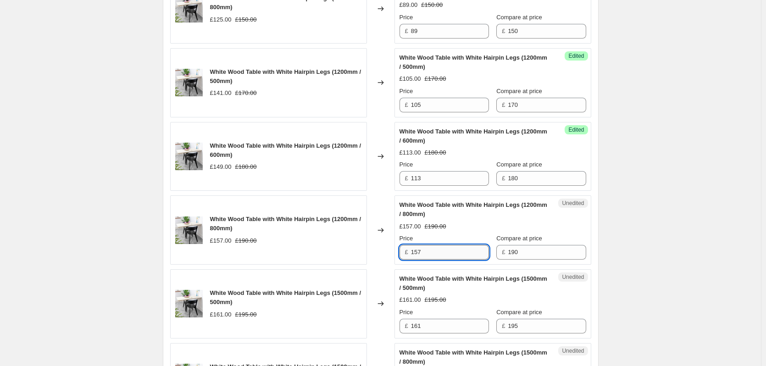
click at [430, 252] on input "157" at bounding box center [450, 252] width 78 height 15
type input "121"
click at [431, 329] on input "161" at bounding box center [450, 326] width 78 height 15
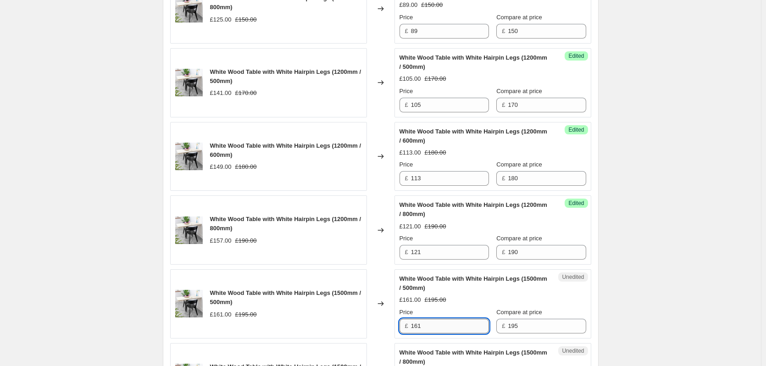
click at [431, 329] on input "161" at bounding box center [450, 326] width 78 height 15
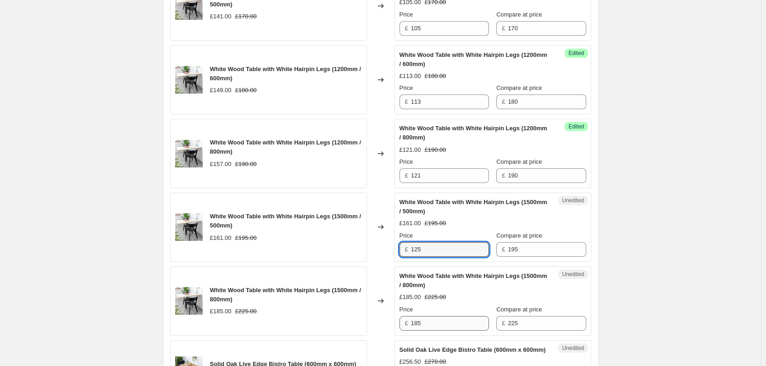
scroll to position [602, 0]
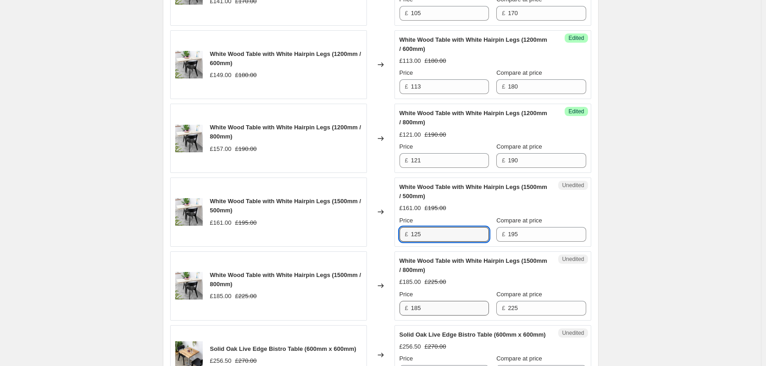
type input "125"
click at [433, 306] on input "185" at bounding box center [450, 308] width 78 height 15
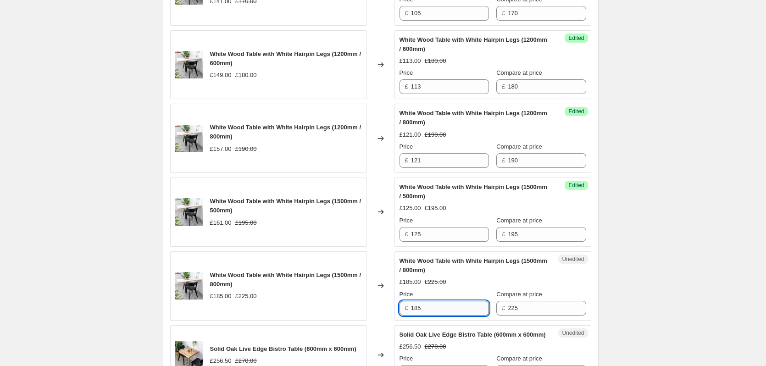
click at [433, 306] on input "185" at bounding box center [450, 308] width 78 height 15
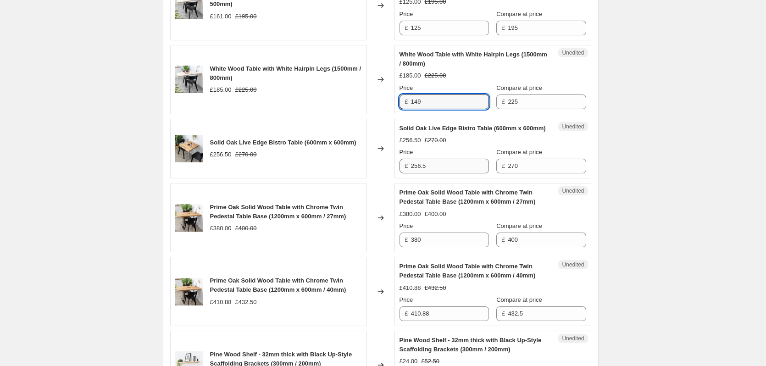
scroll to position [831, 0]
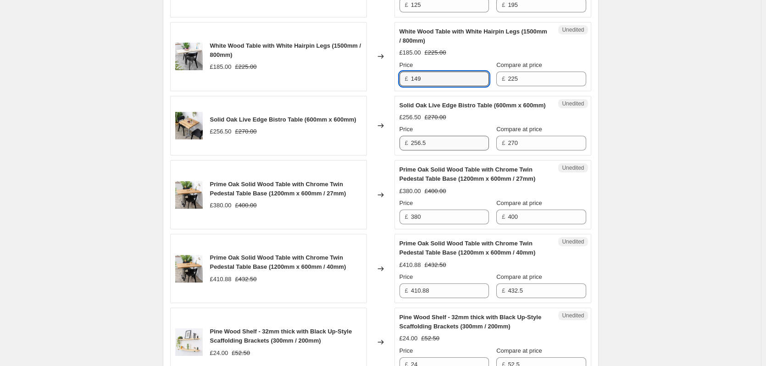
type input "149"
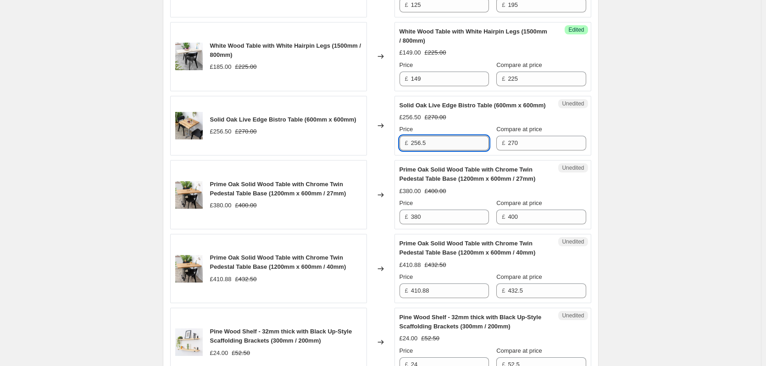
click at [438, 148] on input "256.5" at bounding box center [450, 143] width 78 height 15
type input "180"
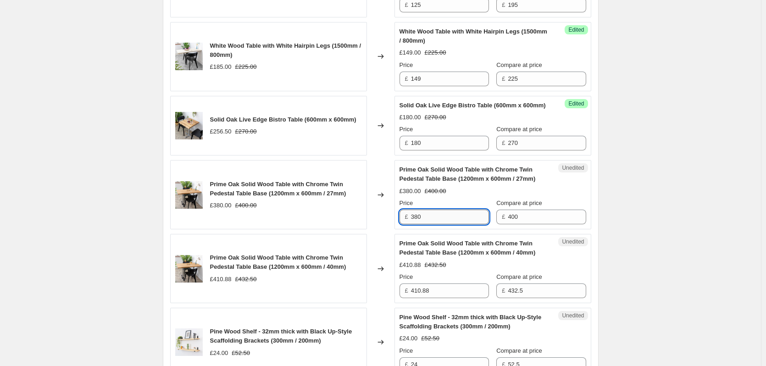
click at [438, 224] on input "380" at bounding box center [450, 217] width 78 height 15
type input "256.25"
click at [450, 298] on input "410.88" at bounding box center [450, 290] width 78 height 15
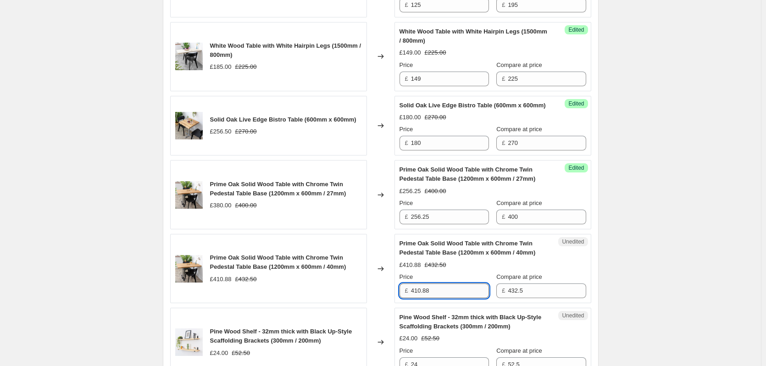
click at [450, 298] on input "410.88" at bounding box center [450, 290] width 78 height 15
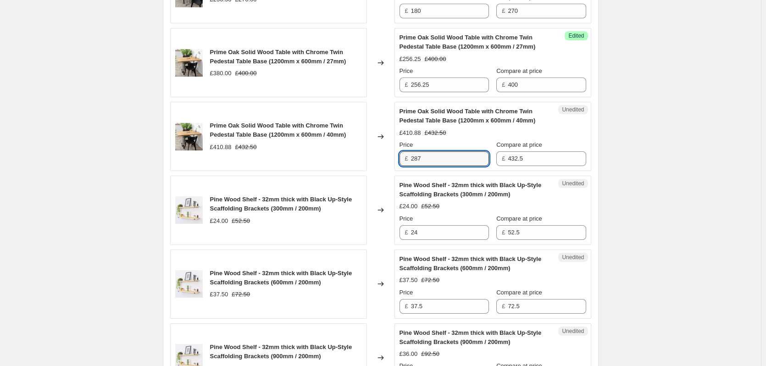
scroll to position [968, 0]
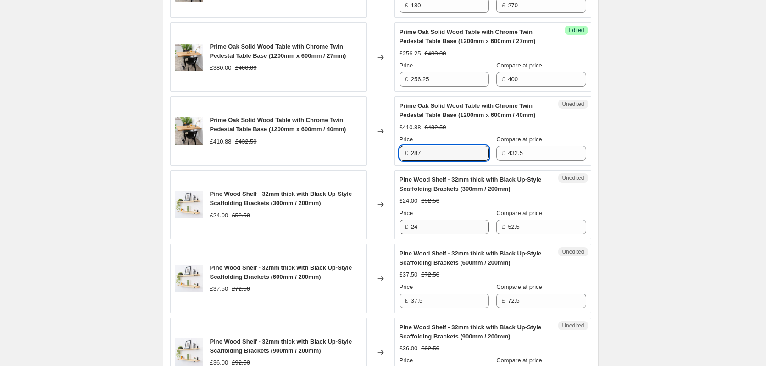
type input "287"
click at [436, 234] on input "24" at bounding box center [450, 227] width 78 height 15
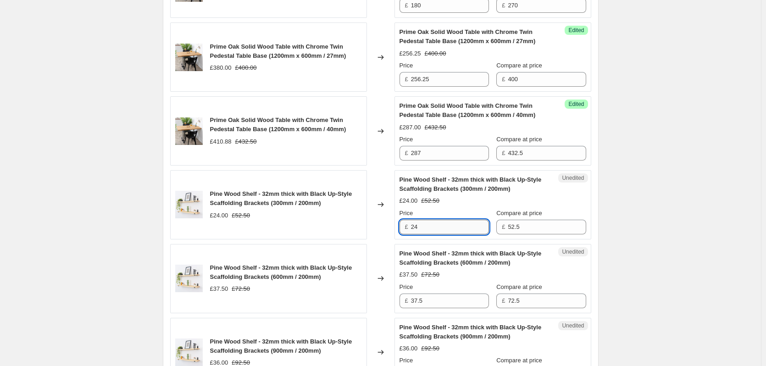
click at [436, 234] on input "24" at bounding box center [450, 227] width 78 height 15
click at [429, 234] on input "24" at bounding box center [450, 227] width 78 height 15
type input "12.75"
click at [431, 308] on input "37.5" at bounding box center [450, 300] width 78 height 15
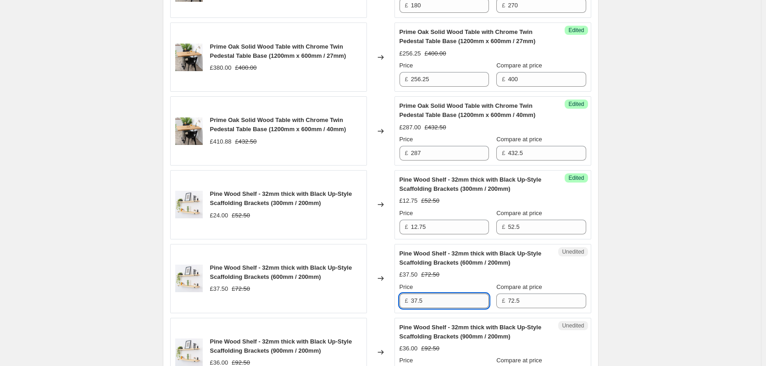
click at [431, 308] on input "37.5" at bounding box center [450, 300] width 78 height 15
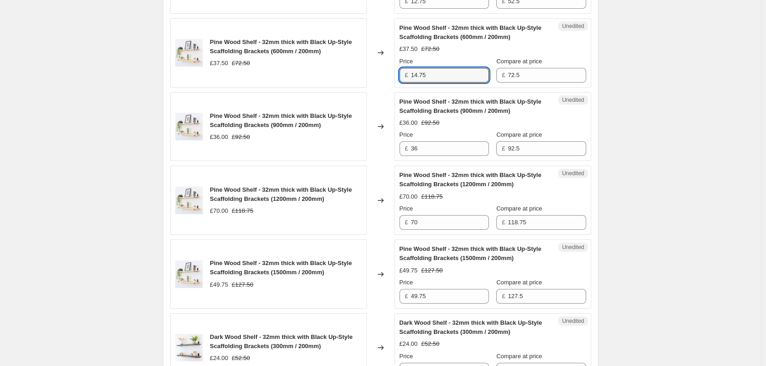
scroll to position [1198, 0]
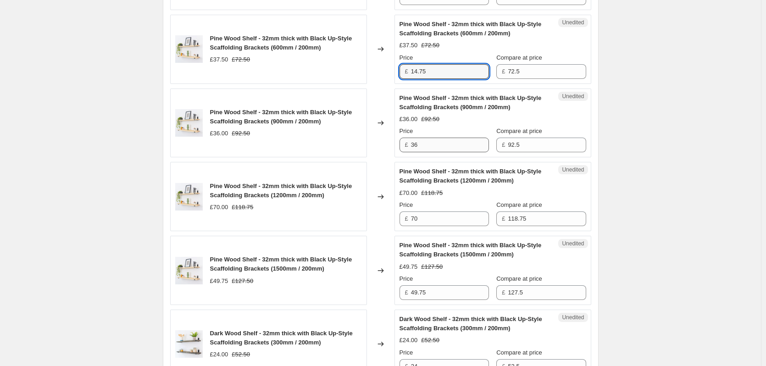
type input "14.75"
click at [436, 152] on input "36" at bounding box center [450, 145] width 78 height 15
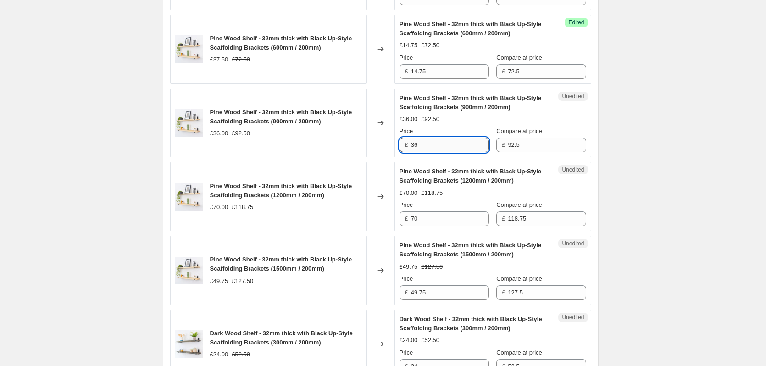
click at [436, 152] on input "36" at bounding box center [450, 145] width 78 height 15
type input "16.75"
click at [435, 226] on input "70" at bounding box center [450, 218] width 78 height 15
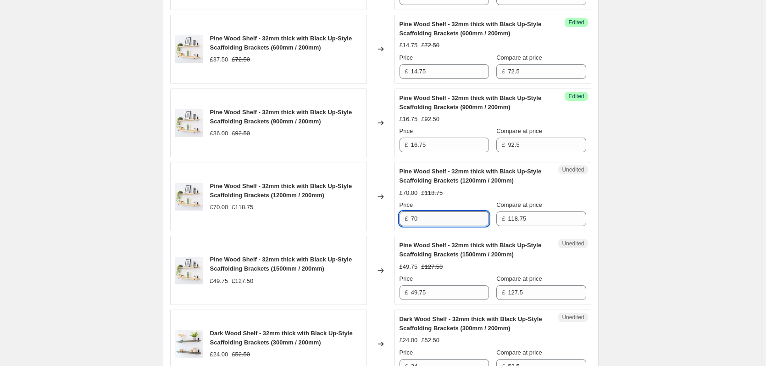
click at [435, 226] on input "70" at bounding box center [450, 218] width 78 height 15
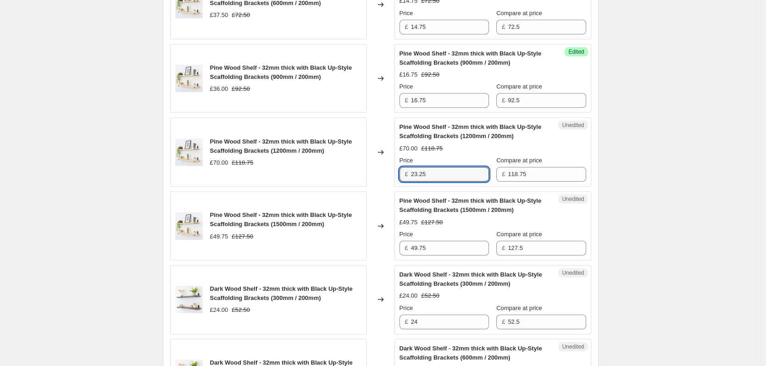
scroll to position [1243, 0]
type input "23.25"
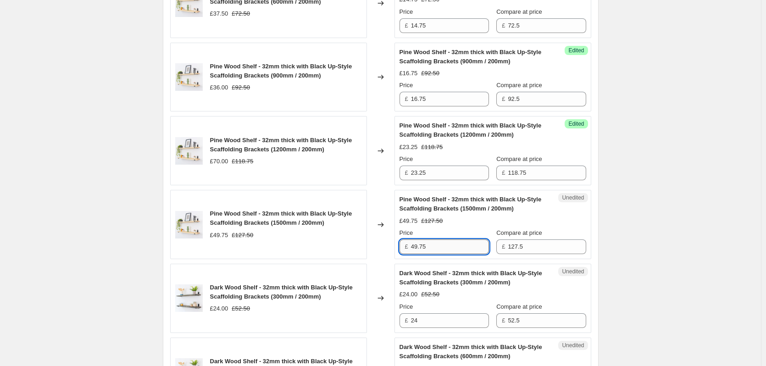
click at [436, 254] on input "49.75" at bounding box center [450, 246] width 78 height 15
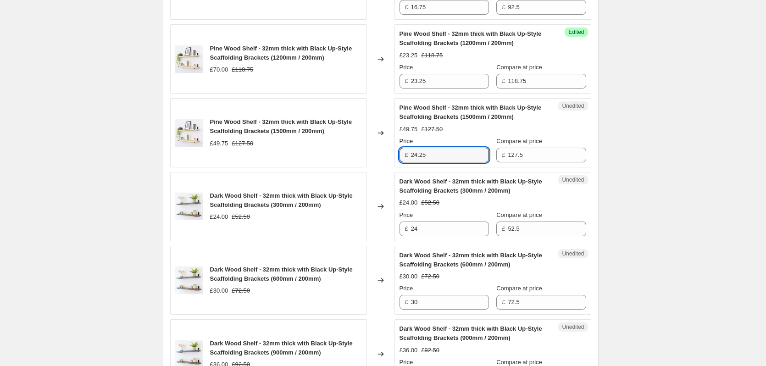
scroll to position [1381, 0]
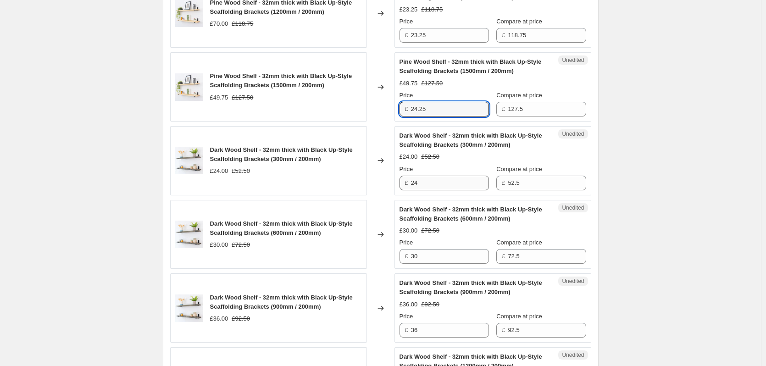
type input "24.25"
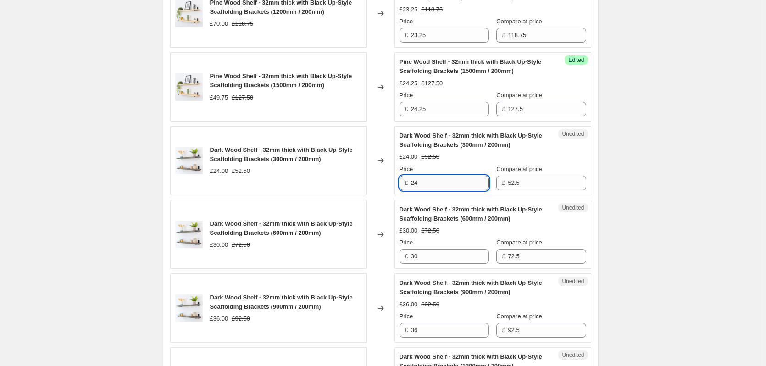
click at [446, 190] on input "24" at bounding box center [450, 183] width 78 height 15
type input "12.75"
click at [432, 263] on input "30" at bounding box center [450, 256] width 78 height 15
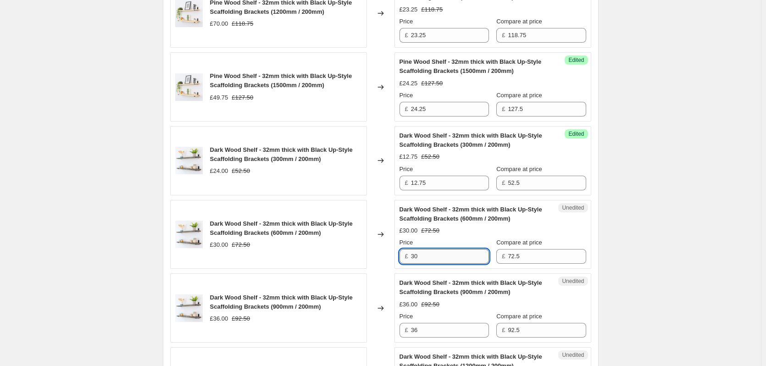
click at [432, 263] on input "30" at bounding box center [450, 256] width 78 height 15
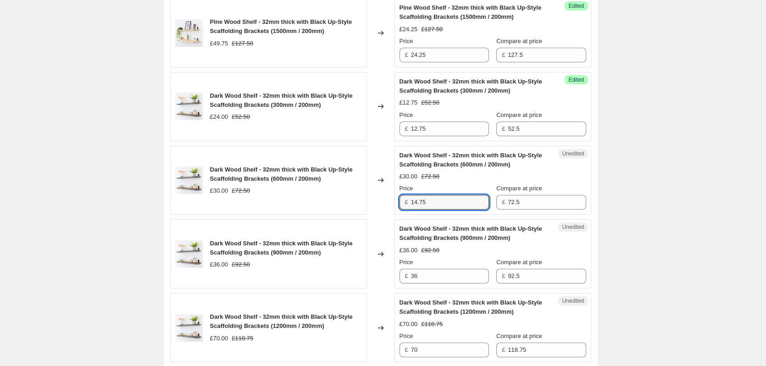
scroll to position [1473, 0]
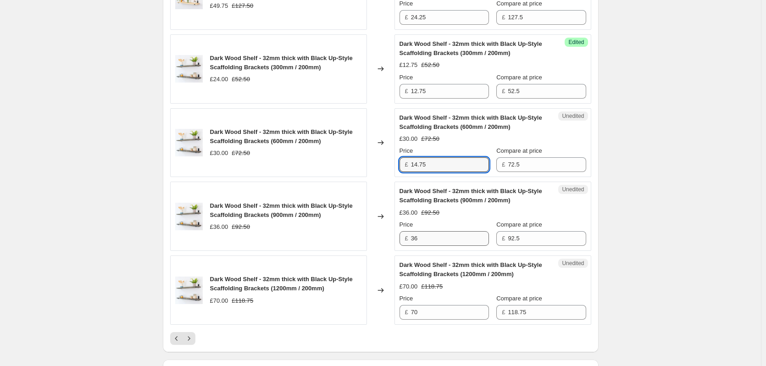
type input "14.75"
click at [420, 243] on input "36" at bounding box center [450, 238] width 78 height 15
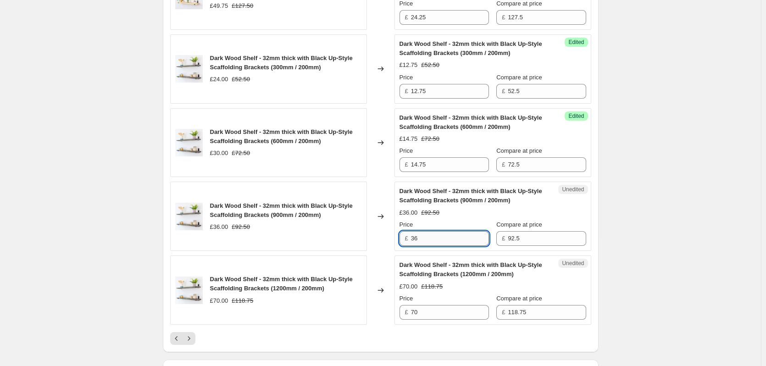
click at [420, 243] on input "36" at bounding box center [450, 238] width 78 height 15
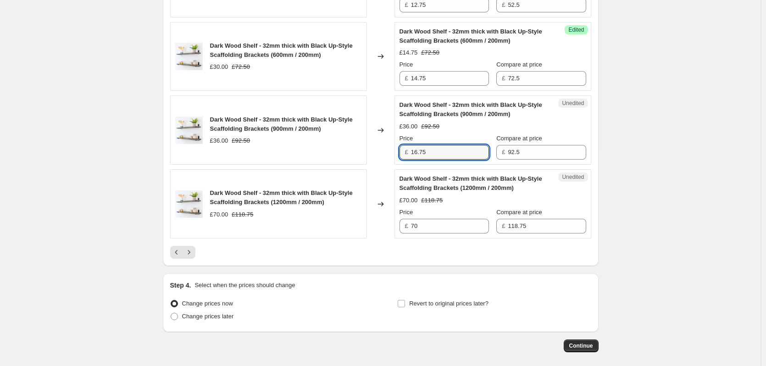
scroll to position [1564, 0]
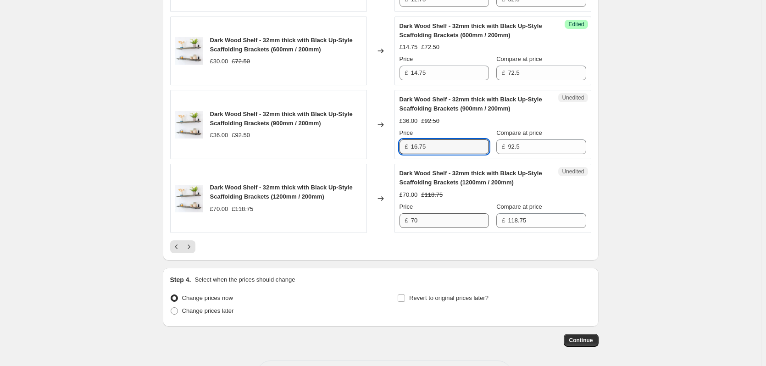
type input "16.75"
click at [429, 228] on input "70" at bounding box center [450, 220] width 78 height 15
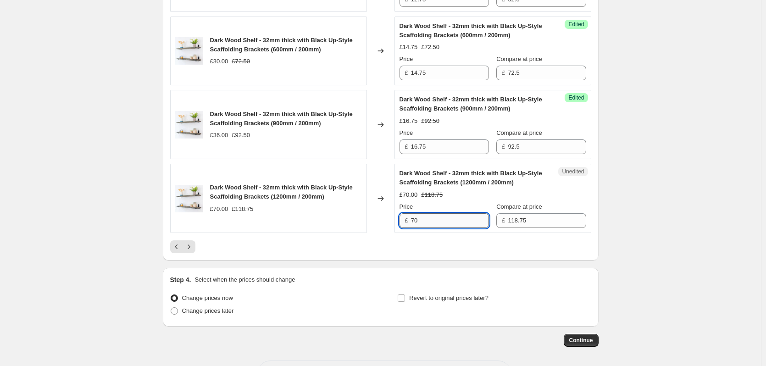
click at [429, 228] on input "70" at bounding box center [450, 220] width 78 height 15
type input "23.25"
click at [327, 253] on div at bounding box center [380, 246] width 421 height 13
click at [192, 251] on icon "Next" at bounding box center [188, 246] width 9 height 9
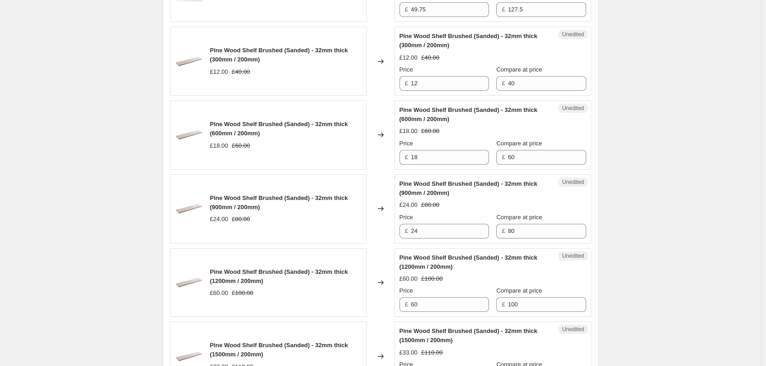
scroll to position [213, 0]
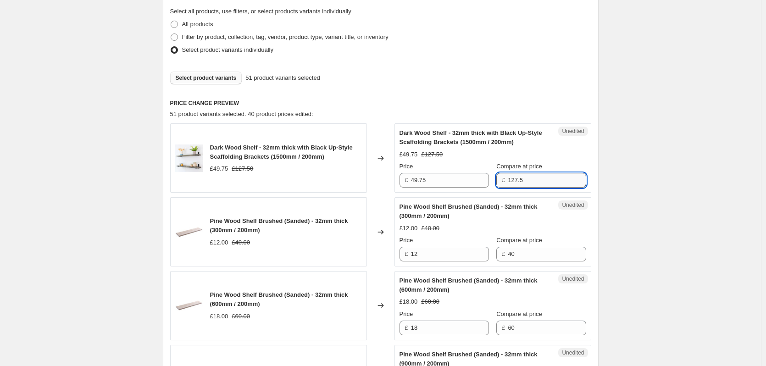
click at [527, 182] on input "127.5" at bounding box center [547, 180] width 78 height 15
click at [462, 184] on input "49.75" at bounding box center [450, 180] width 78 height 15
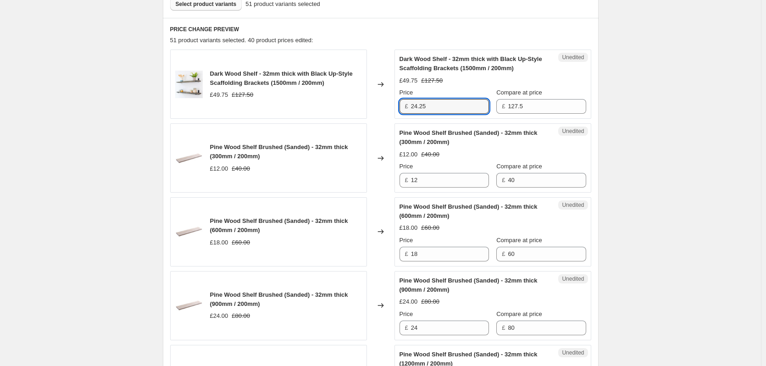
scroll to position [305, 0]
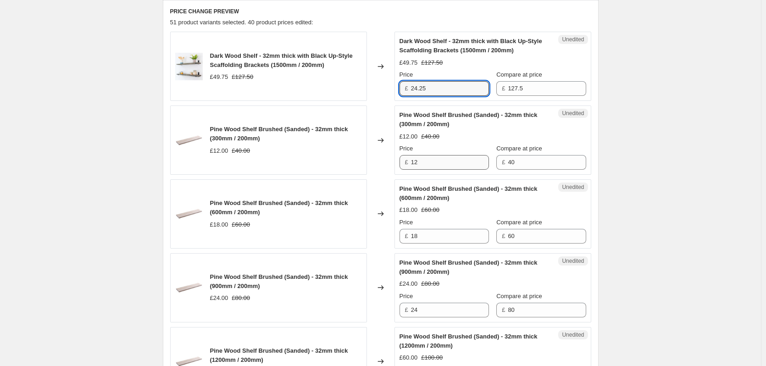
type input "24.25"
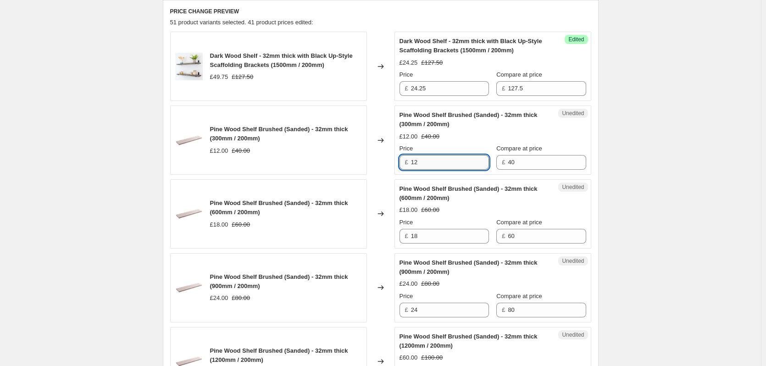
click at [438, 163] on input "12" at bounding box center [450, 162] width 78 height 15
type input "4"
click at [440, 234] on input "18" at bounding box center [450, 236] width 78 height 15
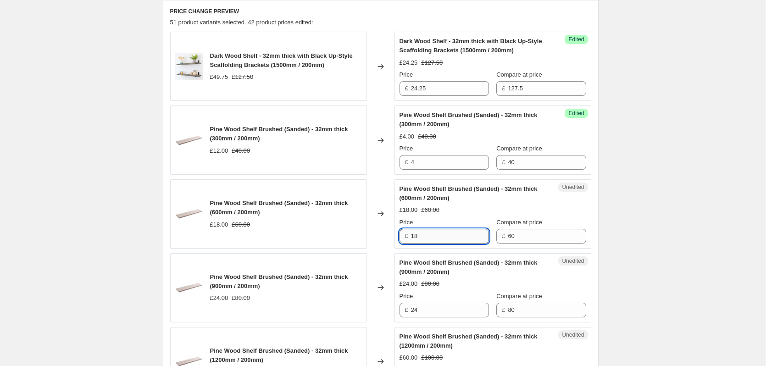
click at [440, 234] on input "18" at bounding box center [450, 236] width 78 height 15
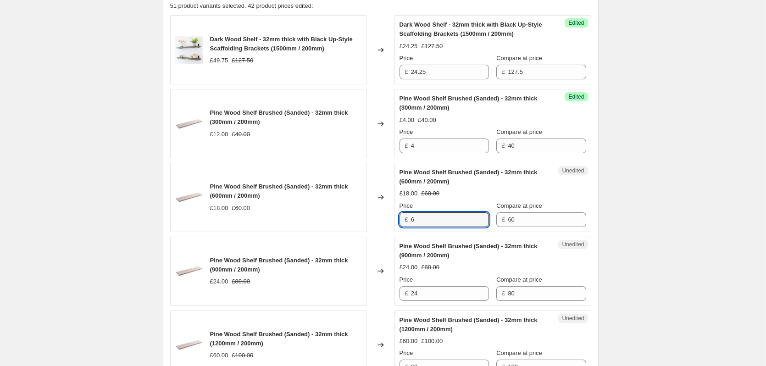
scroll to position [397, 0]
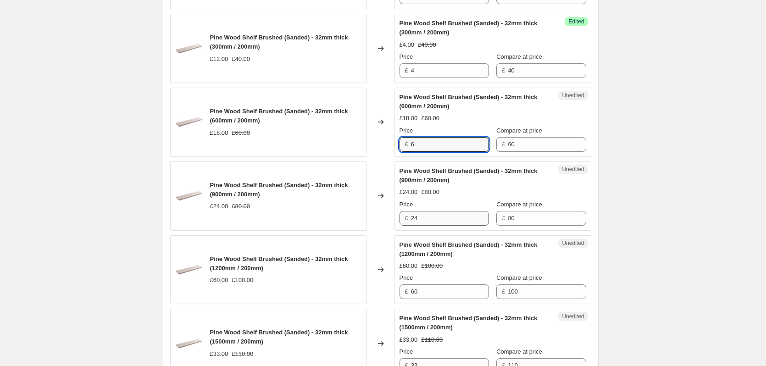
type input "6"
click at [462, 224] on input "24" at bounding box center [450, 218] width 78 height 15
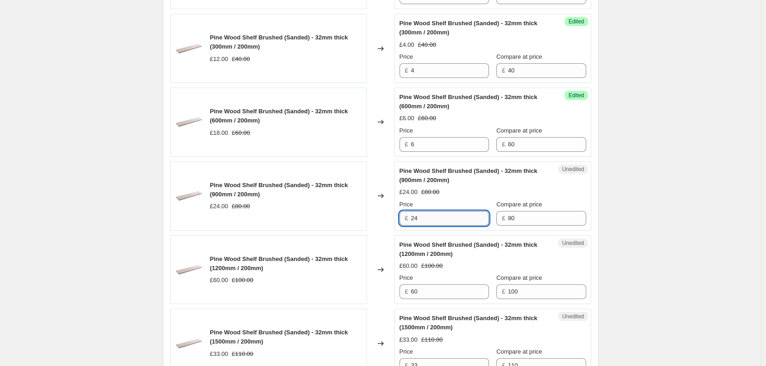
click at [462, 224] on input "24" at bounding box center [450, 218] width 78 height 15
type input "8"
click at [450, 292] on input "60" at bounding box center [450, 291] width 78 height 15
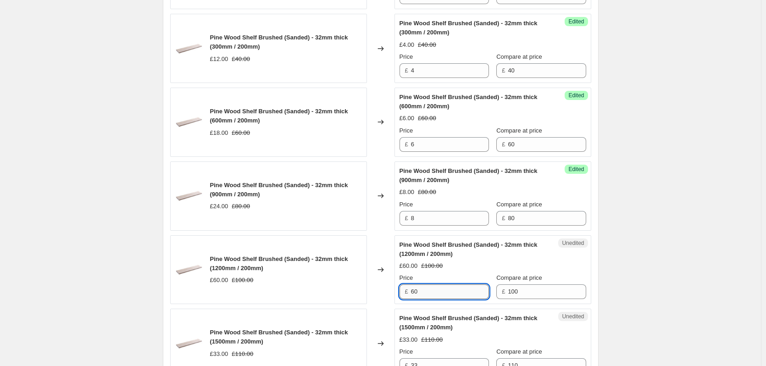
click at [449, 293] on input "60" at bounding box center [450, 291] width 78 height 15
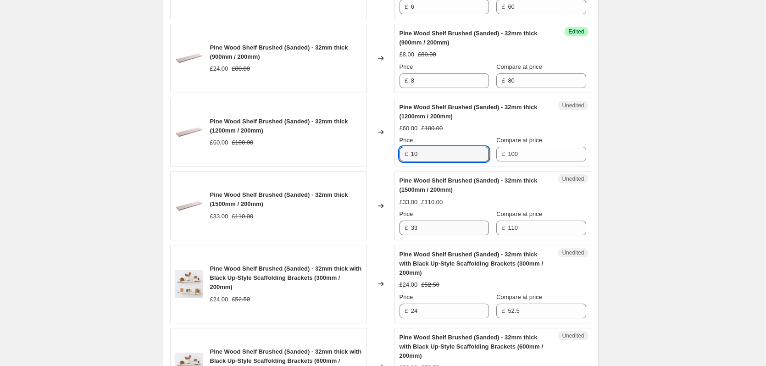
type input "10"
click at [453, 228] on input "33" at bounding box center [450, 228] width 78 height 15
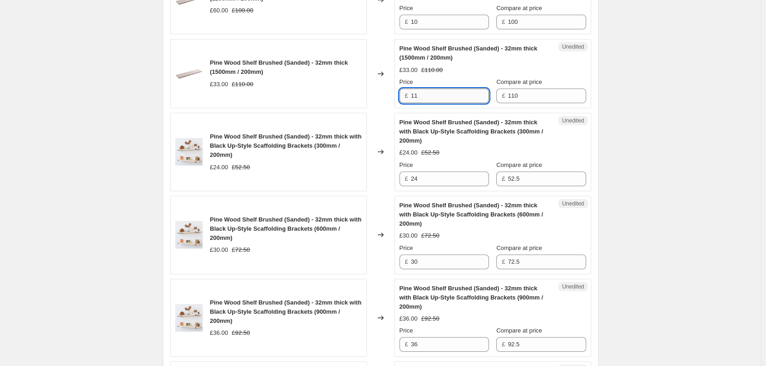
scroll to position [718, 0]
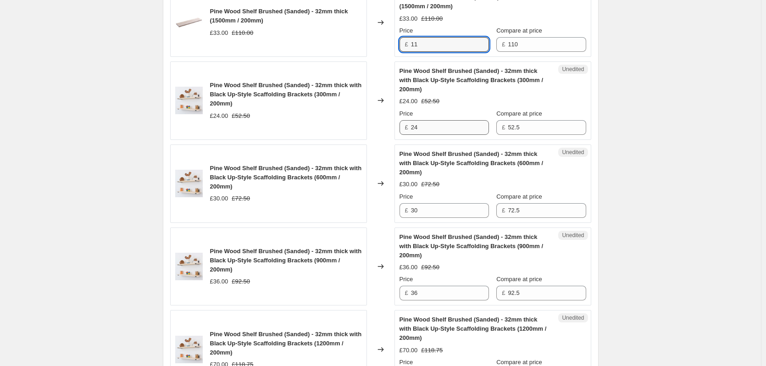
type input "11"
click at [434, 126] on input "24" at bounding box center [450, 127] width 78 height 15
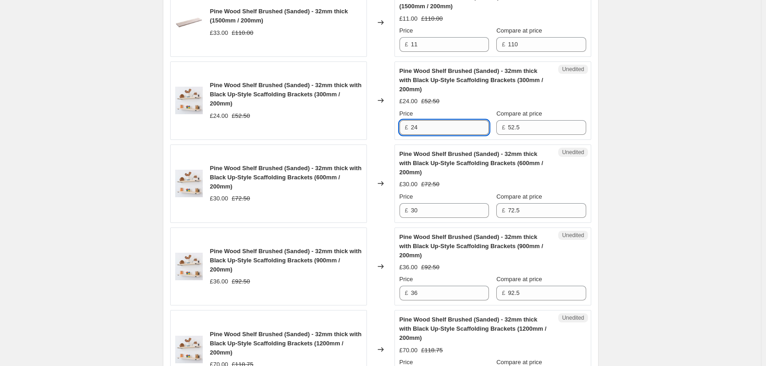
click at [434, 126] on input "24" at bounding box center [450, 127] width 78 height 15
type input "12.75"
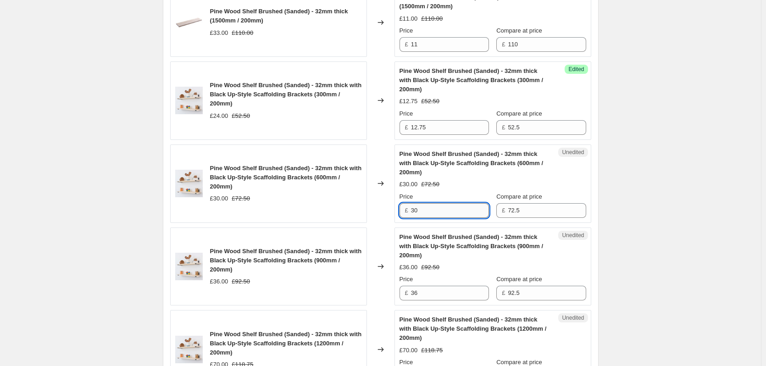
click at [428, 210] on input "30" at bounding box center [450, 210] width 78 height 15
type input "14.75"
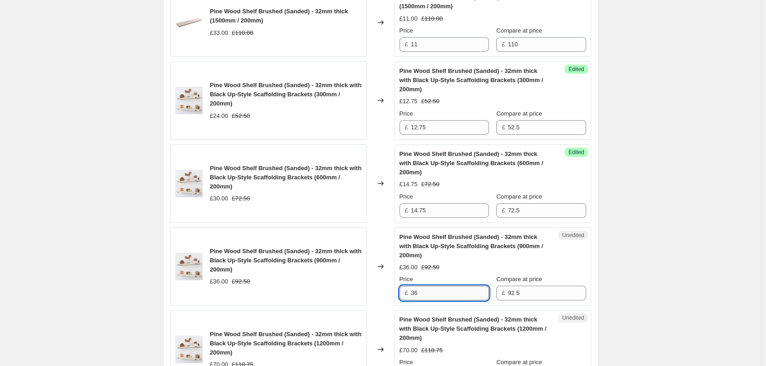
click at [434, 293] on input "36" at bounding box center [450, 293] width 78 height 15
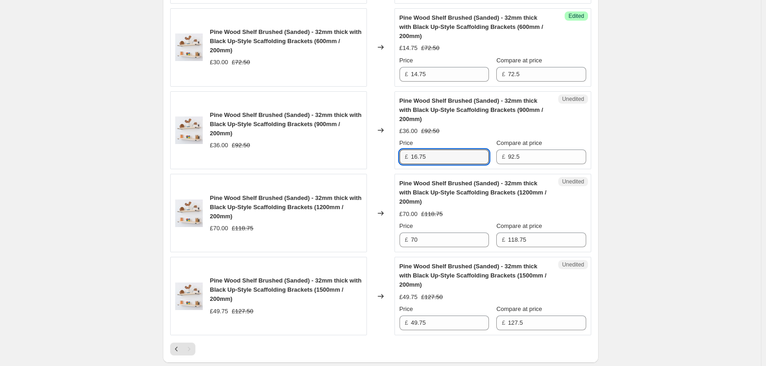
scroll to position [855, 0]
type input "16.75"
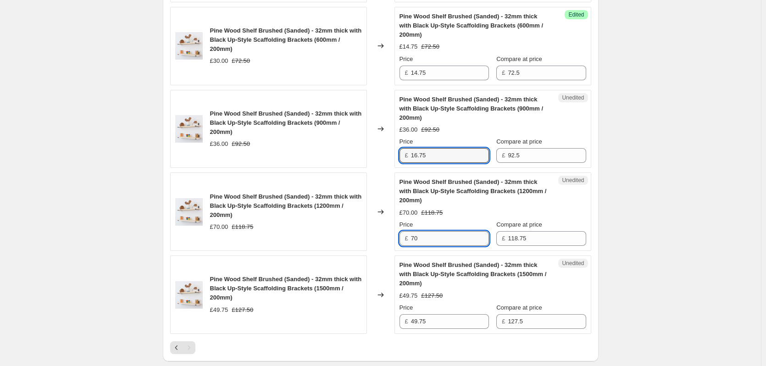
click at [427, 240] on input "70" at bounding box center [450, 238] width 78 height 15
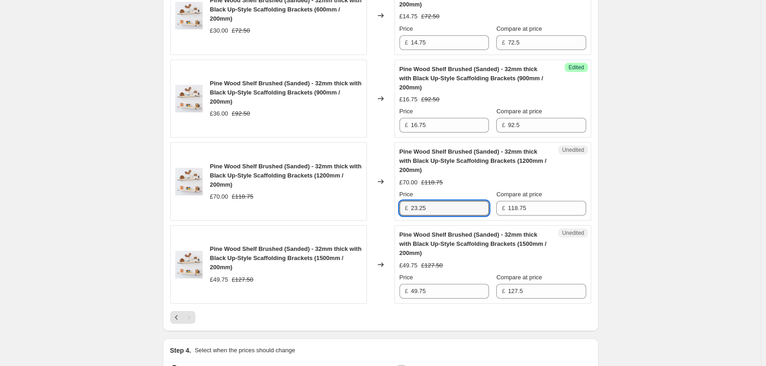
scroll to position [947, 0]
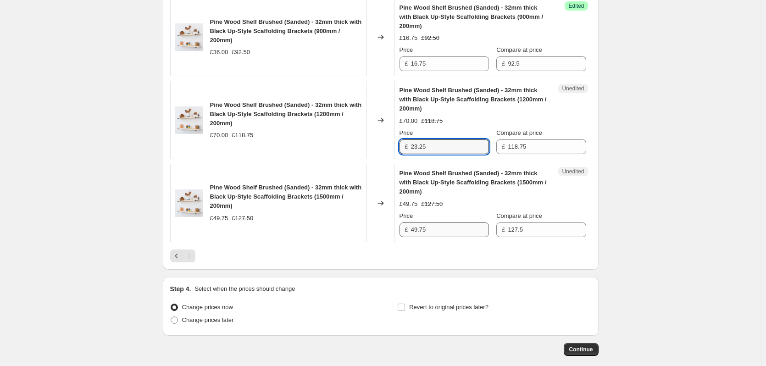
type input "23.25"
click at [441, 231] on input "49.75" at bounding box center [450, 229] width 78 height 15
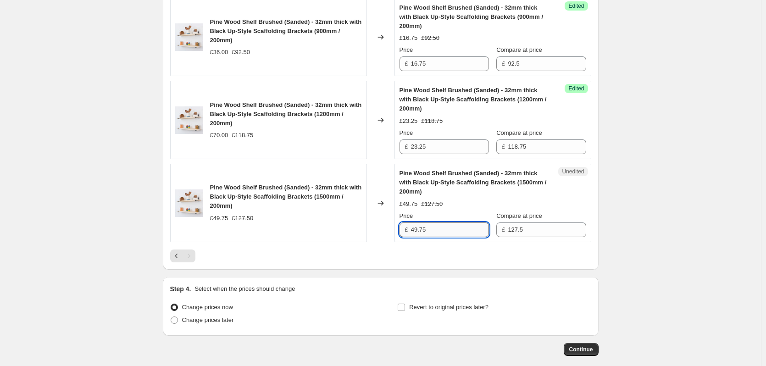
click at [441, 231] on input "49.75" at bounding box center [450, 229] width 78 height 15
type input "24.25"
click at [449, 309] on span "Revert to original prices later?" at bounding box center [448, 307] width 79 height 7
click at [405, 309] on input "Revert to original prices later?" at bounding box center [401, 307] width 7 height 7
checkbox input "true"
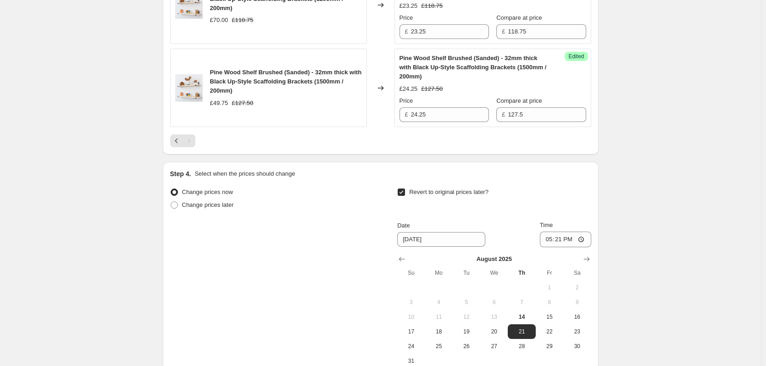
scroll to position [1084, 0]
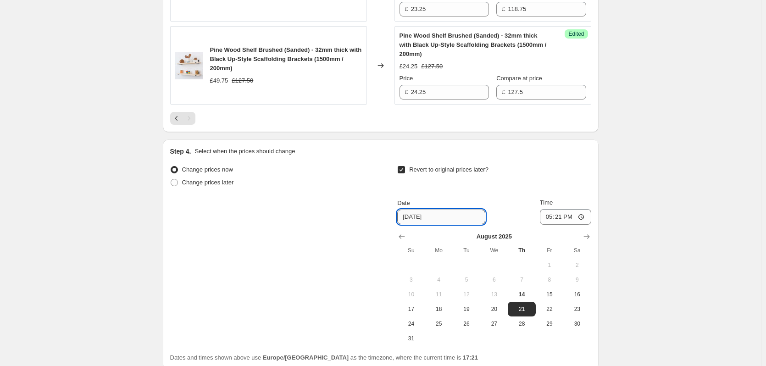
click at [414, 221] on input "8/21/2025" at bounding box center [441, 217] width 88 height 15
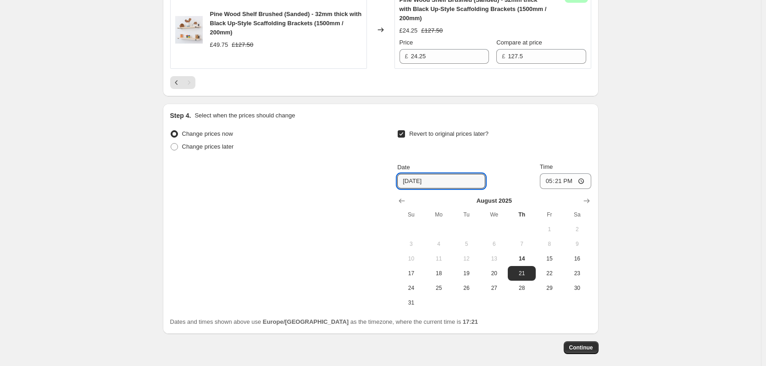
scroll to position [1130, 0]
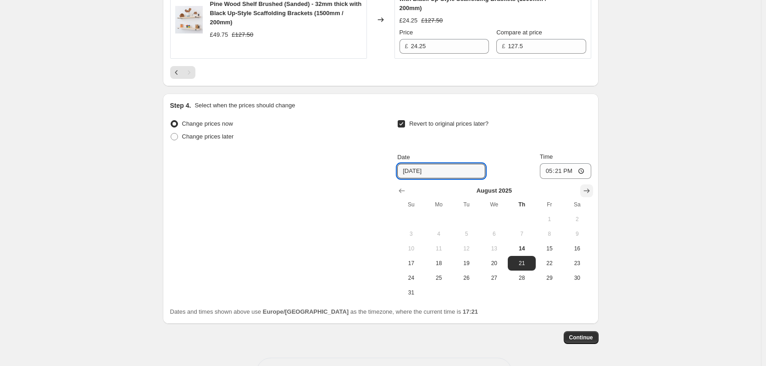
click at [589, 191] on icon "Show next month, September 2025" at bounding box center [586, 190] width 6 height 5
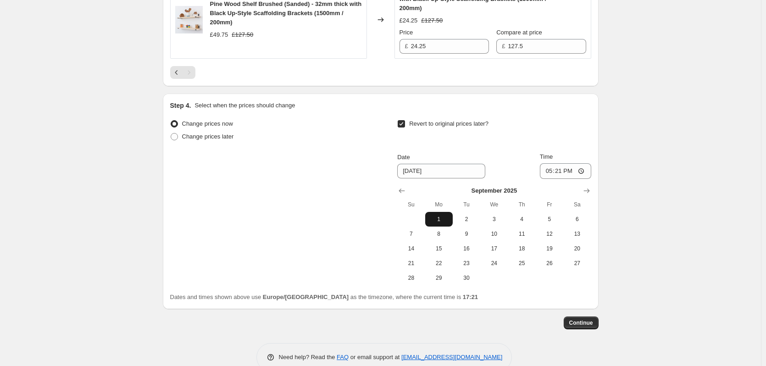
click at [446, 219] on span "1" at bounding box center [439, 218] width 20 height 7
type input "9/1/2025"
click at [565, 172] on input "17:21" at bounding box center [565, 171] width 51 height 16
type input "00:00"
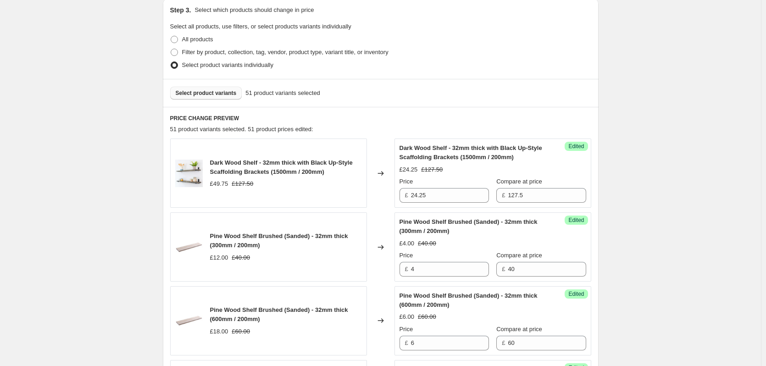
scroll to position [0, 0]
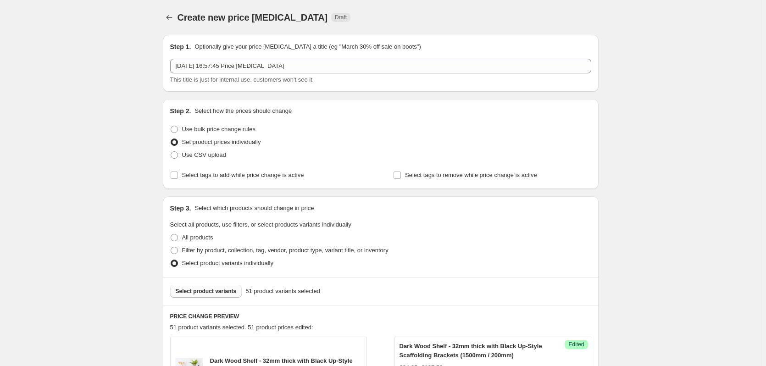
drag, startPoint x: 737, startPoint y: 185, endPoint x: 696, endPoint y: 104, distance: 91.7
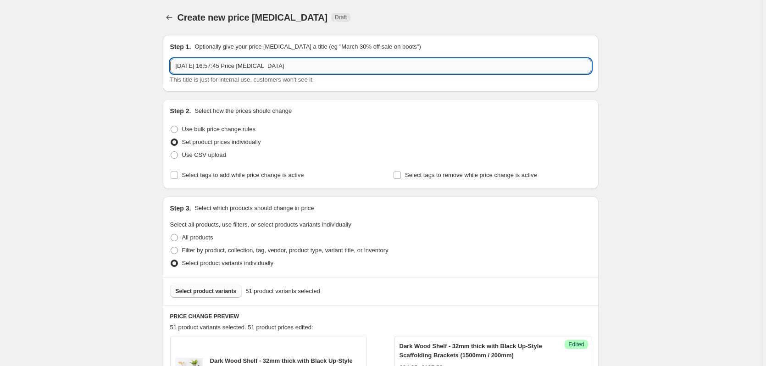
click at [267, 67] on input "14 Aug 2025, 16:57:45 Price change job" at bounding box center [380, 66] width 421 height 15
drag, startPoint x: 267, startPoint y: 67, endPoint x: 221, endPoint y: 62, distance: 47.0
click at [221, 62] on input "14 Aug 2025, 16:57:45 Price change job" at bounding box center [380, 66] width 421 height 15
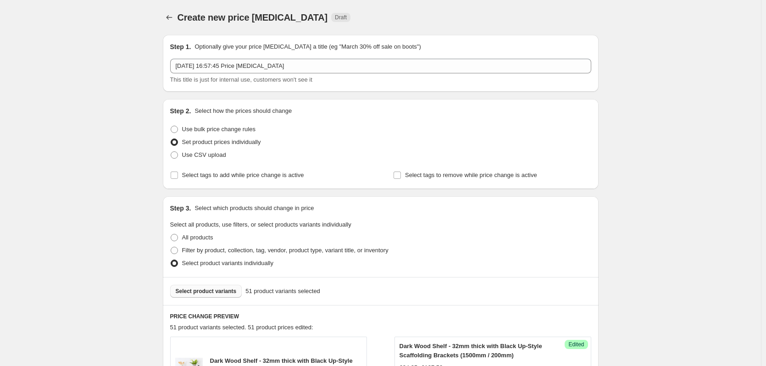
click at [269, 56] on div "Step 1. Optionally give your price change job a title (eg "March 30% off sale o…" at bounding box center [380, 63] width 421 height 42
click at [269, 57] on div "Step 1. Optionally give your price change job a title (eg "March 30% off sale o…" at bounding box center [380, 63] width 421 height 42
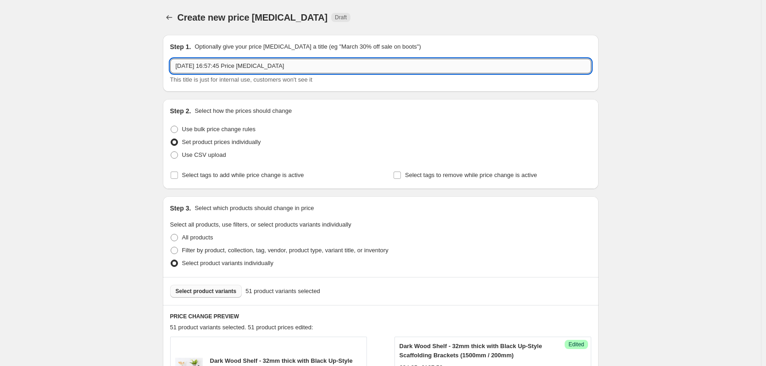
click at [270, 66] on input "14 Aug 2025, 16:57:45 Price change job" at bounding box center [380, 66] width 421 height 15
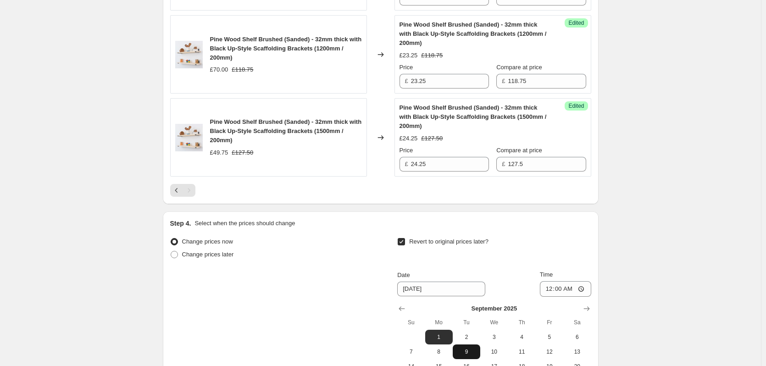
scroll to position [1149, 0]
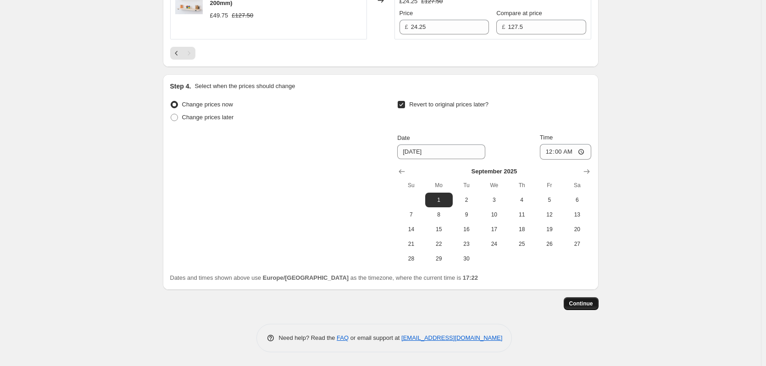
type input "August Warehouse Sale - Further Reductions - Price Change Job - 14 08 2025"
click at [584, 301] on span "Continue" at bounding box center [581, 303] width 24 height 7
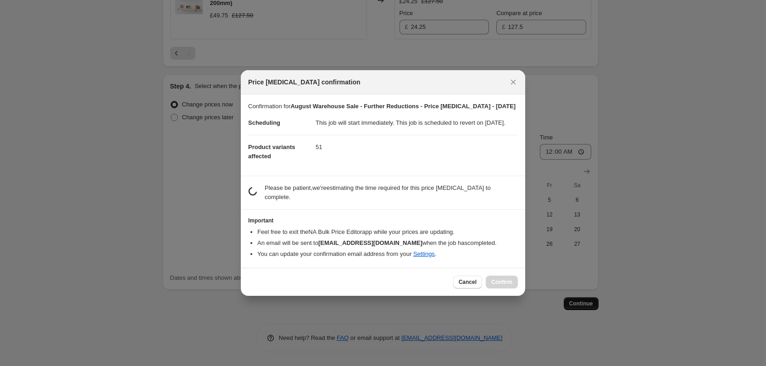
scroll to position [0, 0]
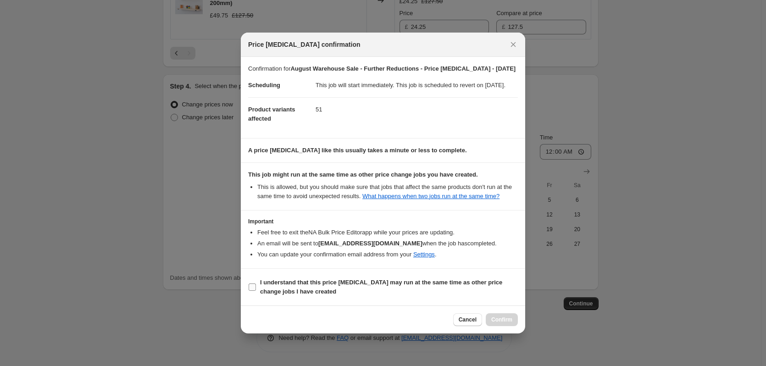
click at [337, 291] on span "I understand that this price change job may run at the same time as other price…" at bounding box center [389, 287] width 258 height 18
click at [256, 291] on input "I understand that this price change job may run at the same time as other price…" at bounding box center [252, 286] width 7 height 7
checkbox input "true"
click at [508, 323] on span "Confirm" at bounding box center [501, 319] width 21 height 7
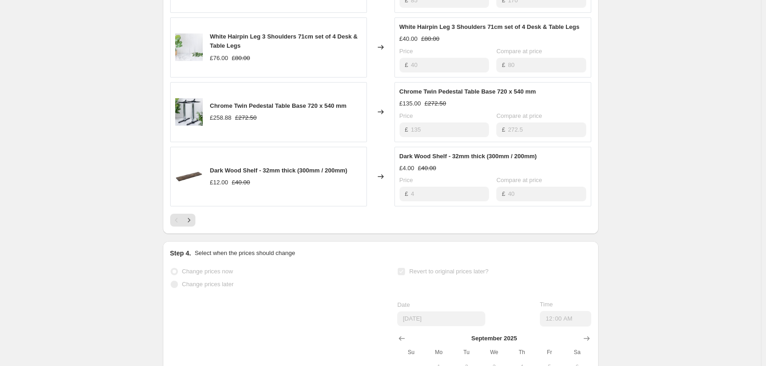
scroll to position [642, 0]
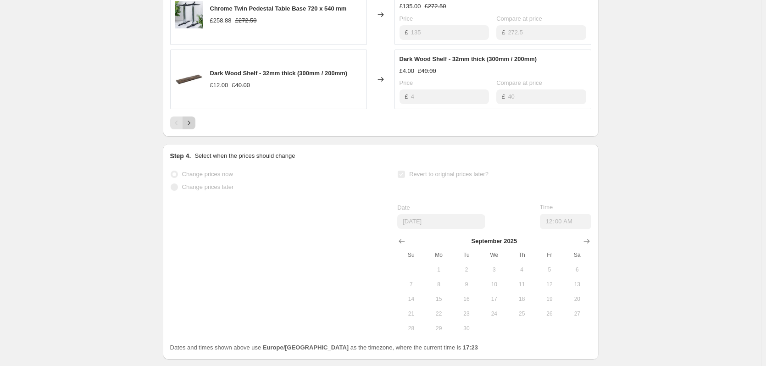
click at [190, 127] on icon "Next" at bounding box center [188, 122] width 9 height 9
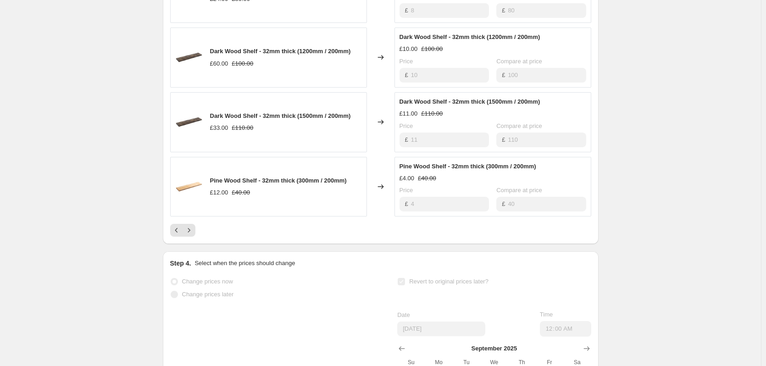
scroll to position [596, 0]
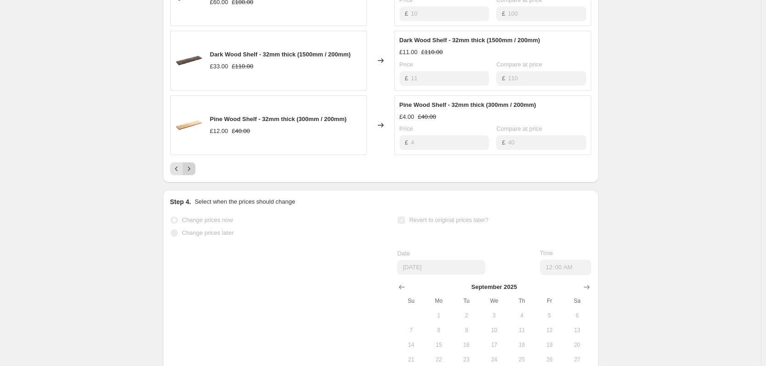
click at [189, 173] on icon "Next" at bounding box center [188, 168] width 9 height 9
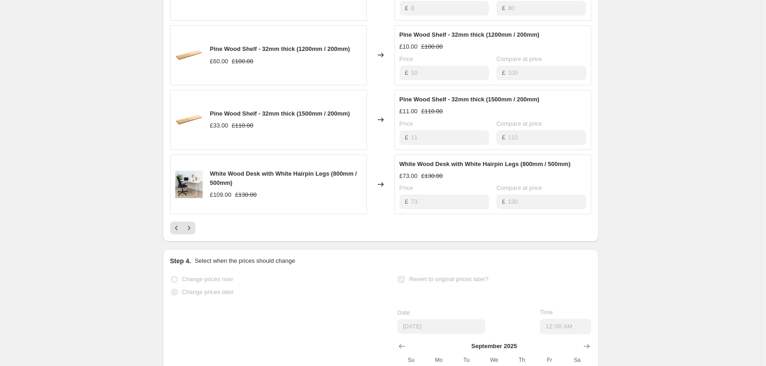
scroll to position [458, 0]
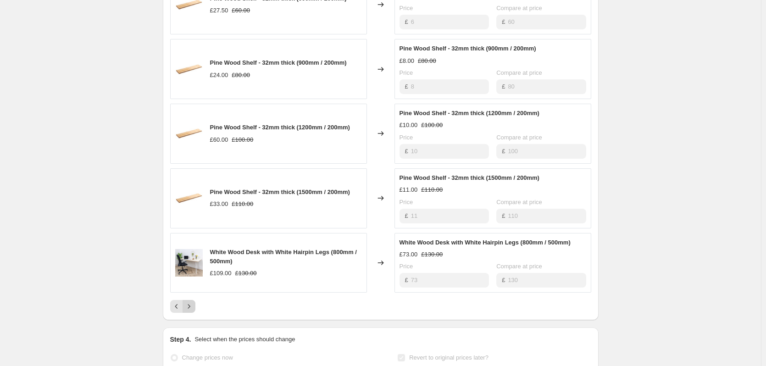
click at [191, 311] on icon "Next" at bounding box center [188, 306] width 9 height 9
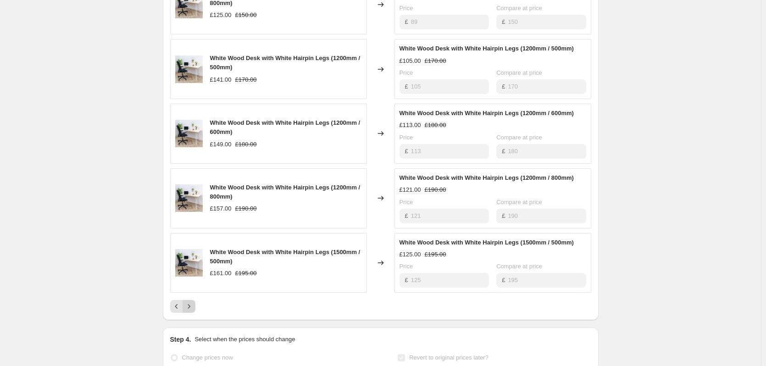
click at [195, 313] on button "Next" at bounding box center [188, 306] width 13 height 13
